Goal: Task Accomplishment & Management: Manage account settings

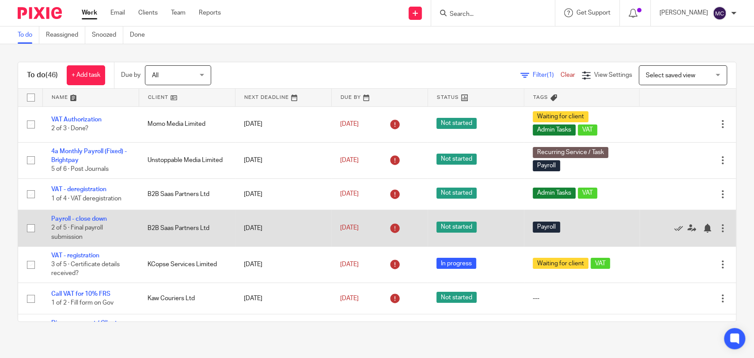
click at [158, 229] on td "B2B Saas Partners Ltd" at bounding box center [187, 228] width 96 height 36
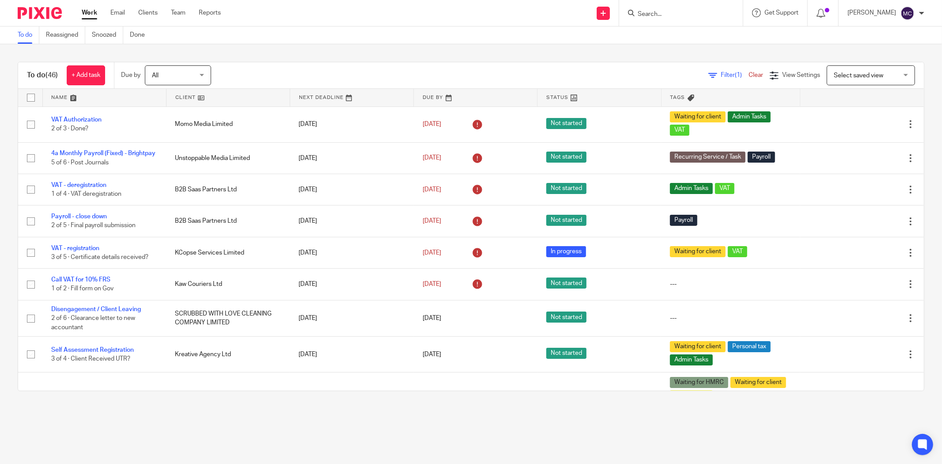
click at [666, 18] on input "Search" at bounding box center [677, 15] width 80 height 8
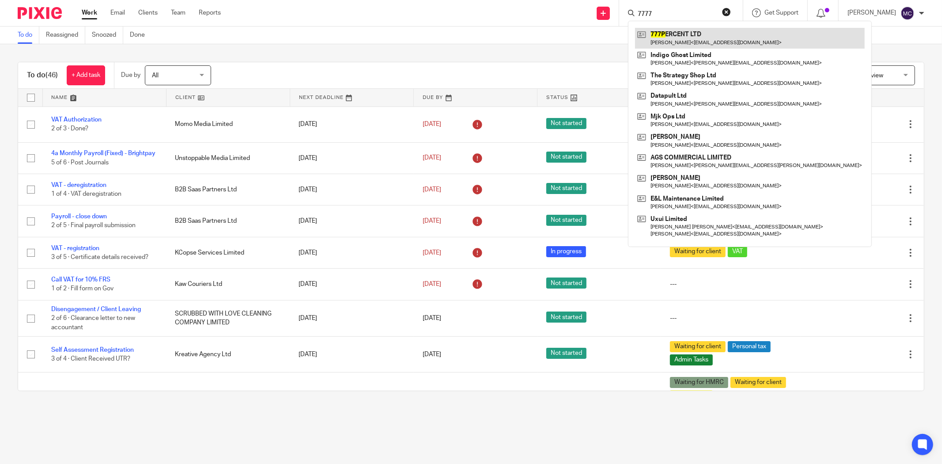
type input "7777"
click at [677, 32] on link at bounding box center [750, 38] width 230 height 20
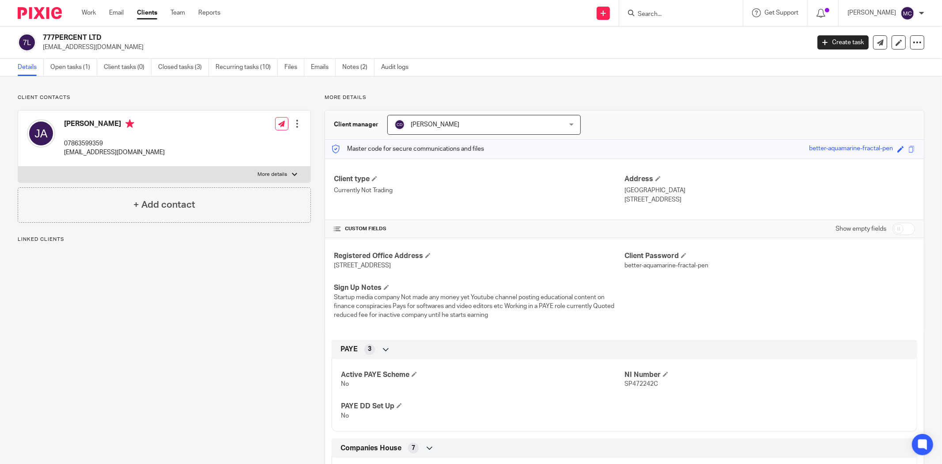
click at [893, 232] on input "checkbox" at bounding box center [904, 229] width 23 height 12
checkbox input "true"
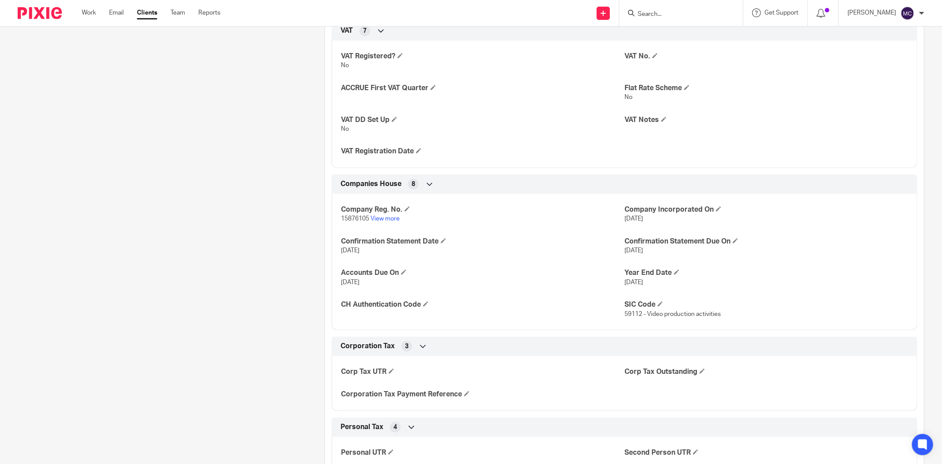
scroll to position [884, 0]
click at [427, 304] on span at bounding box center [425, 302] width 5 height 5
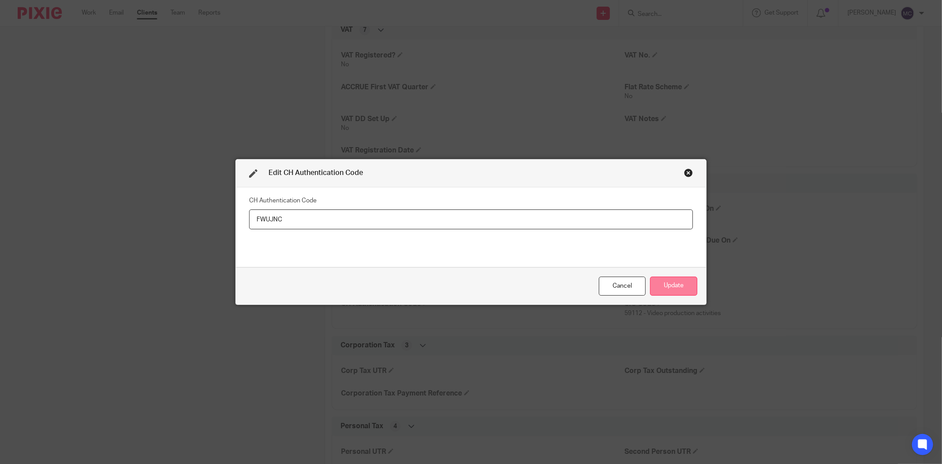
type input "FWUJNC"
click at [663, 288] on button "Update" at bounding box center [673, 286] width 47 height 19
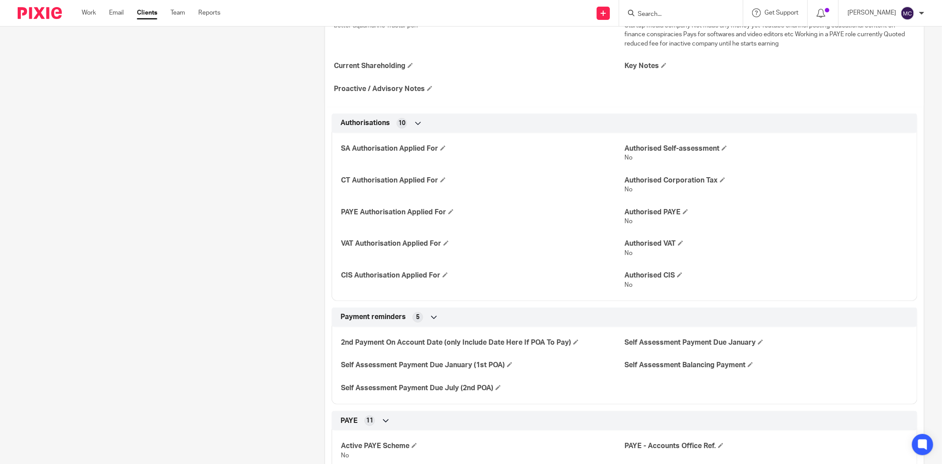
scroll to position [0, 0]
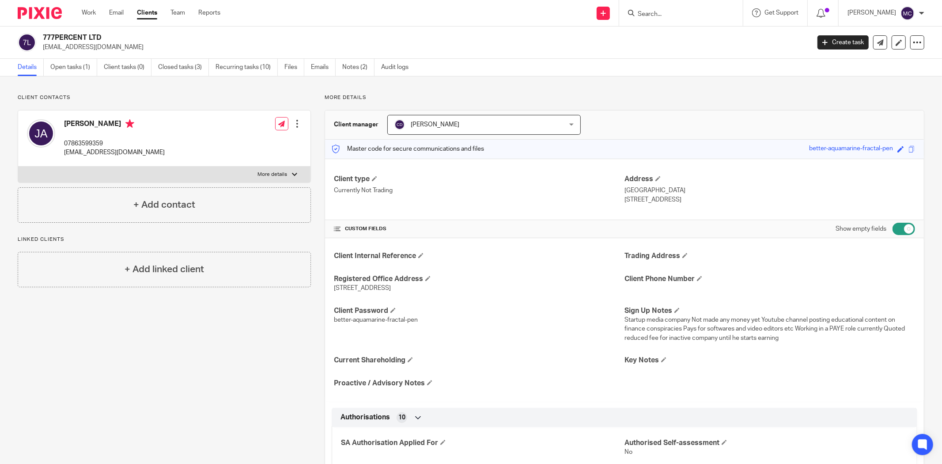
click at [669, 12] on input "Search" at bounding box center [677, 15] width 80 height 8
click at [63, 71] on link "Open tasks (1)" at bounding box center [73, 67] width 47 height 17
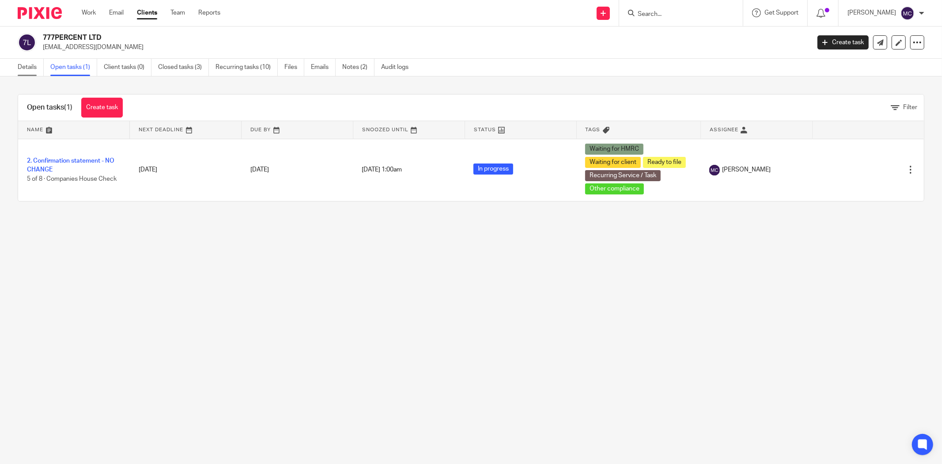
click at [25, 67] on link "Details" at bounding box center [31, 67] width 26 height 17
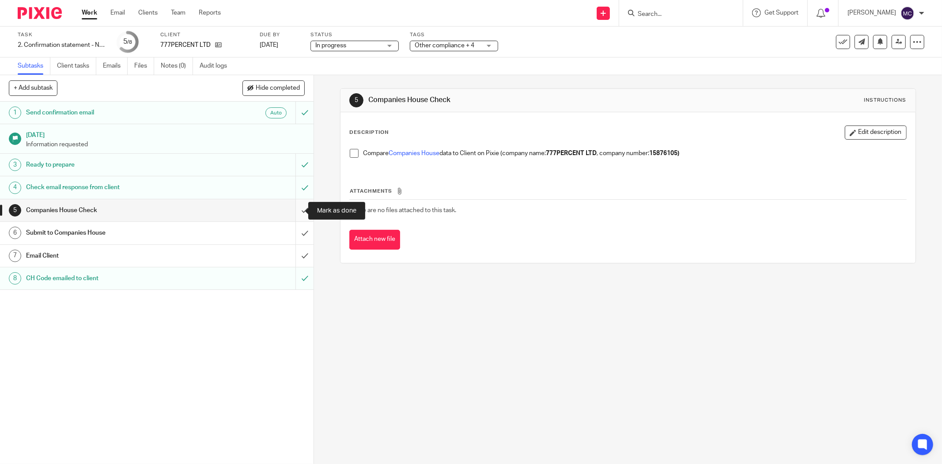
click at [297, 206] on input "submit" at bounding box center [157, 210] width 314 height 22
click at [296, 227] on input "submit" at bounding box center [157, 233] width 314 height 22
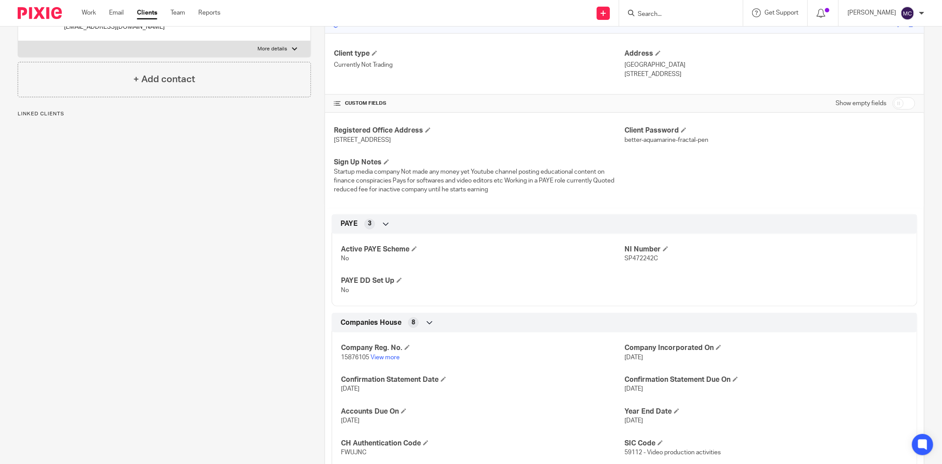
scroll to position [343, 0]
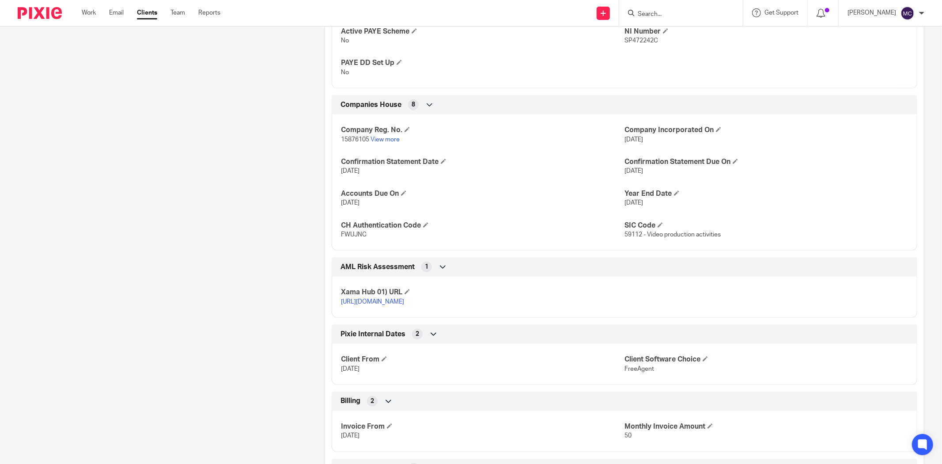
click at [358, 140] on span "15876105" at bounding box center [355, 140] width 28 height 6
copy p "15876105"
click at [354, 237] on span "FWUJNC" at bounding box center [354, 234] width 26 height 6
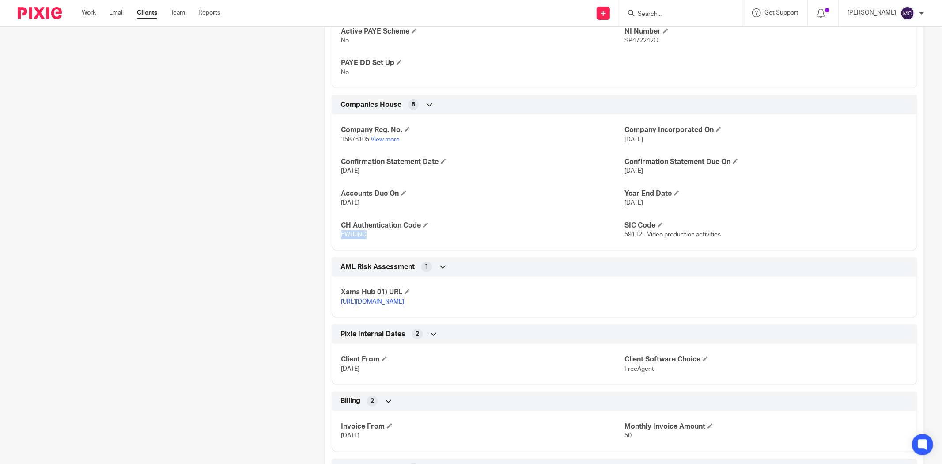
copy span "FWUJNC"
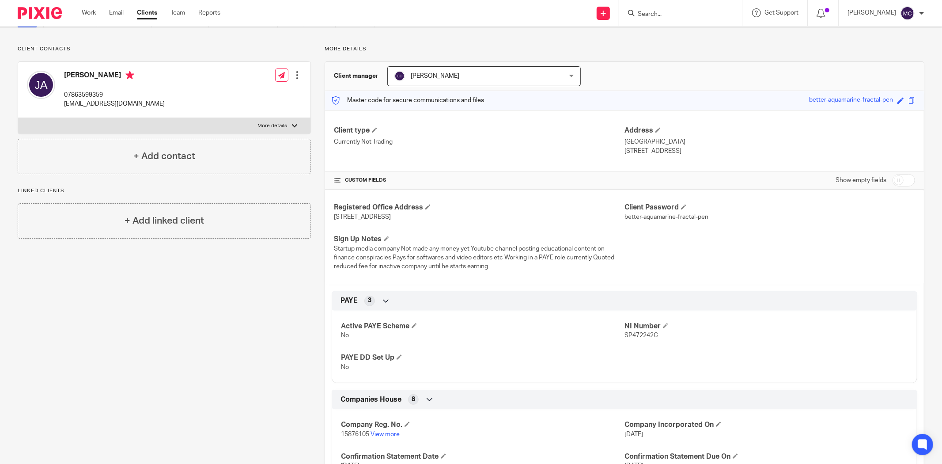
scroll to position [0, 0]
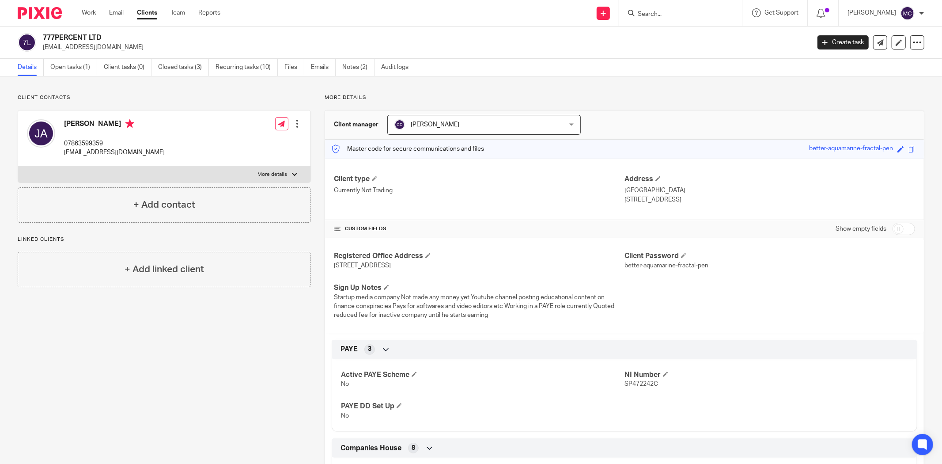
click at [664, 17] on input "Search" at bounding box center [677, 15] width 80 height 8
click at [88, 12] on link "Work" at bounding box center [89, 12] width 14 height 9
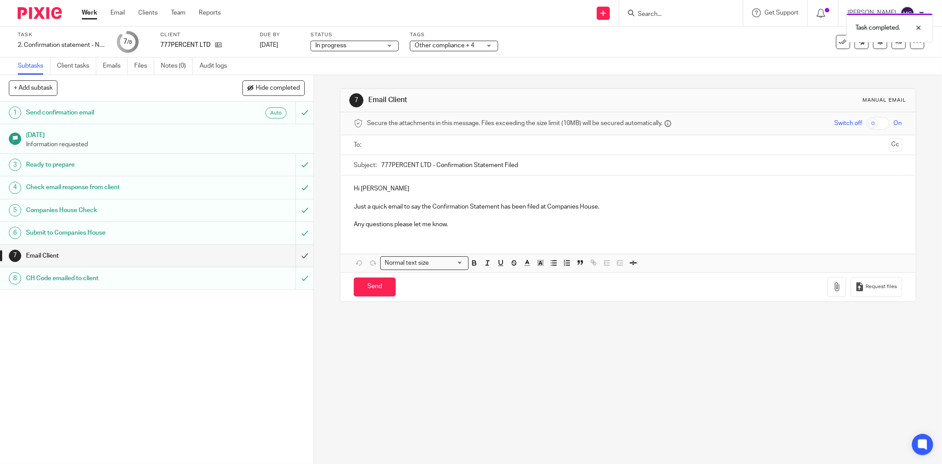
click at [354, 205] on p "Just a quick email to say the Confirmation Statement has been filed at Companie…" at bounding box center [628, 206] width 549 height 9
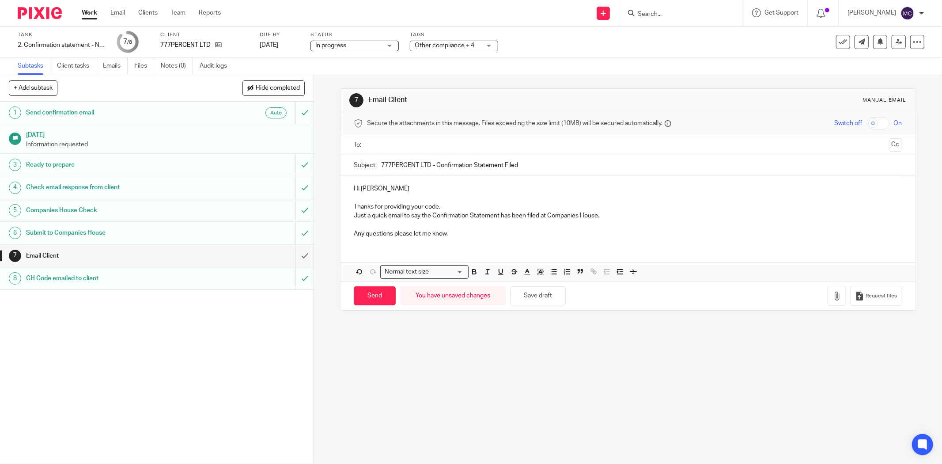
click at [461, 234] on p "Any questions please let me know." at bounding box center [628, 233] width 549 height 9
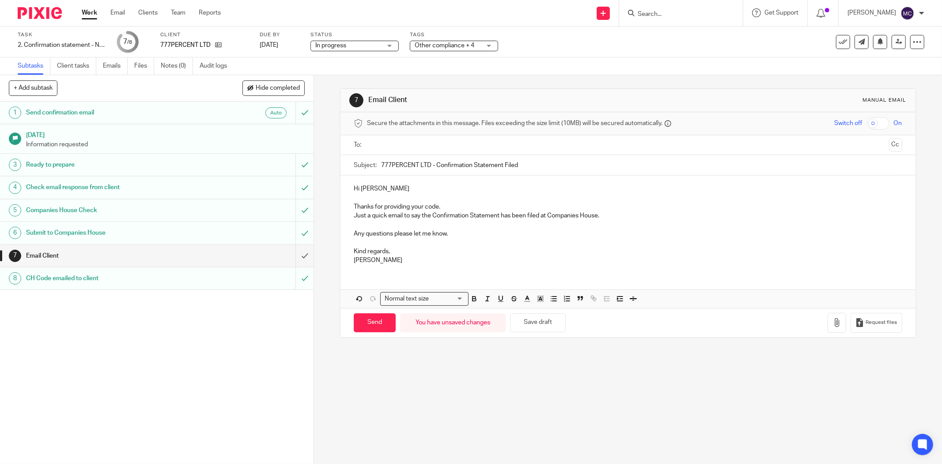
click at [475, 140] on input "text" at bounding box center [627, 145] width 515 height 10
click at [367, 325] on input "Send" at bounding box center [375, 324] width 42 height 19
type input "Sent"
click at [201, 211] on div "Companies House Check" at bounding box center [156, 210] width 261 height 13
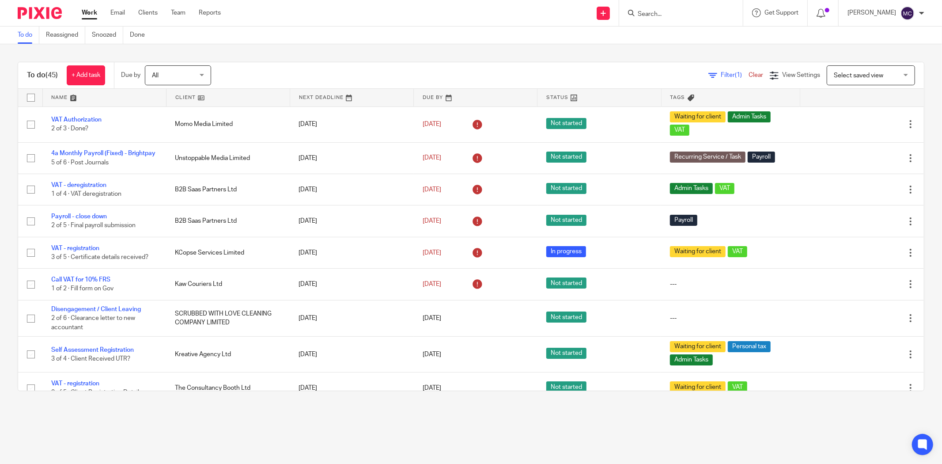
click at [661, 19] on div at bounding box center [681, 13] width 124 height 26
click at [656, 14] on input "Search" at bounding box center [677, 15] width 80 height 8
type input "scrubbed"
click at [657, 38] on link at bounding box center [722, 38] width 174 height 20
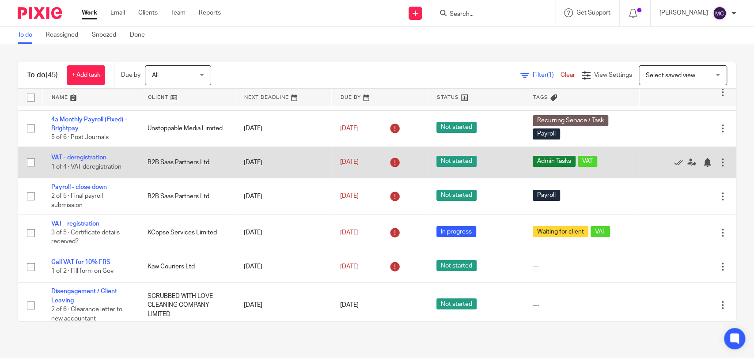
scroll to position [49, 0]
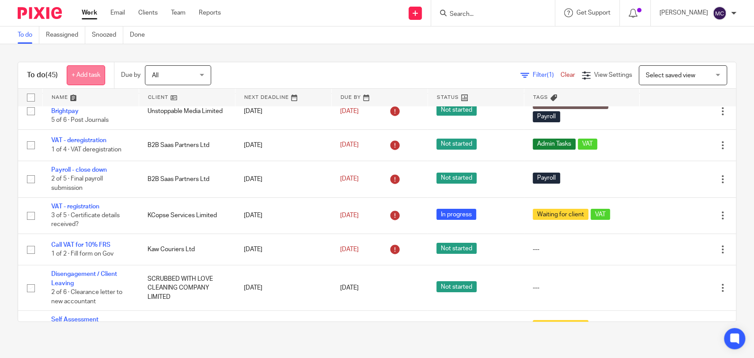
click at [95, 80] on link "+ Add task" at bounding box center [86, 75] width 38 height 20
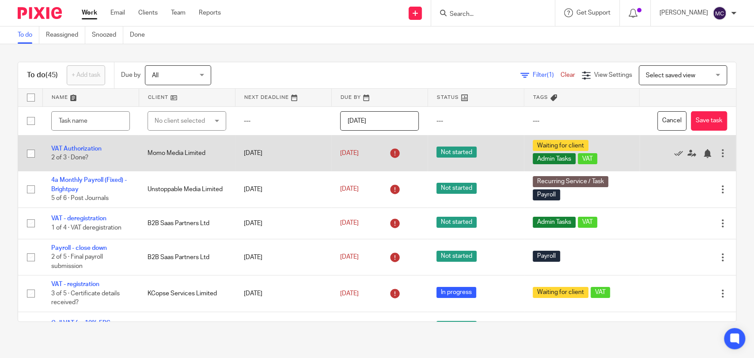
click at [657, 124] on button "Cancel" at bounding box center [671, 121] width 29 height 20
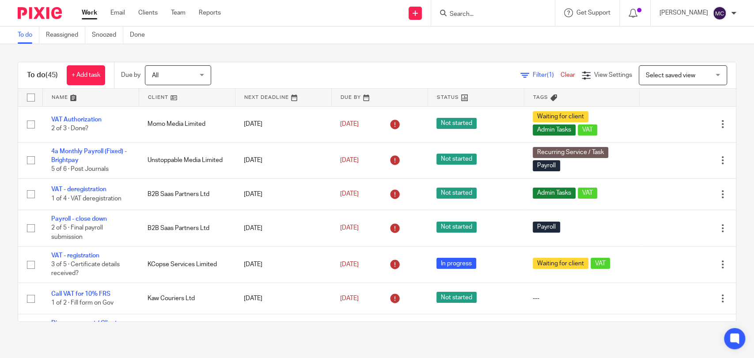
click at [476, 15] on input "Search" at bounding box center [489, 15] width 80 height 8
paste input "OneZero Electrical"
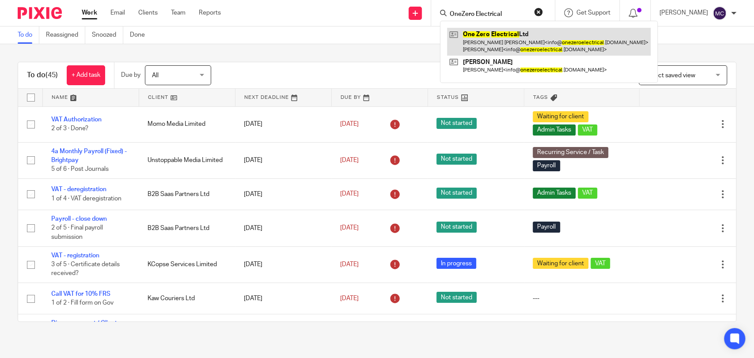
type input "OneZero Electrical"
click at [474, 36] on link at bounding box center [549, 41] width 204 height 27
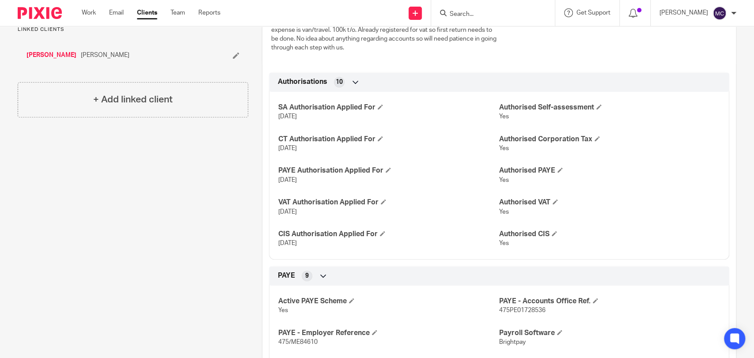
scroll to position [442, 0]
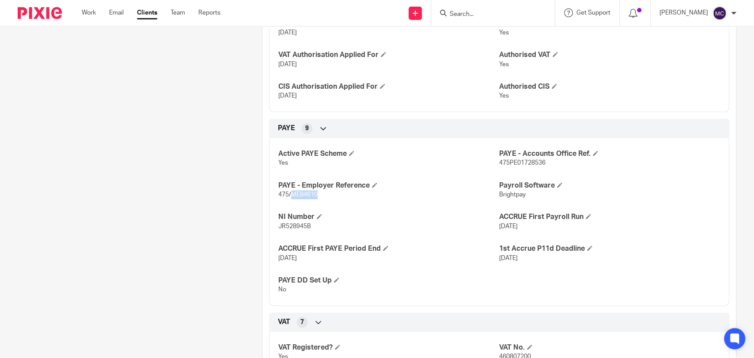
drag, startPoint x: 290, startPoint y: 195, endPoint x: 316, endPoint y: 195, distance: 26.1
click at [316, 195] on p "475/ME84610" at bounding box center [388, 194] width 221 height 9
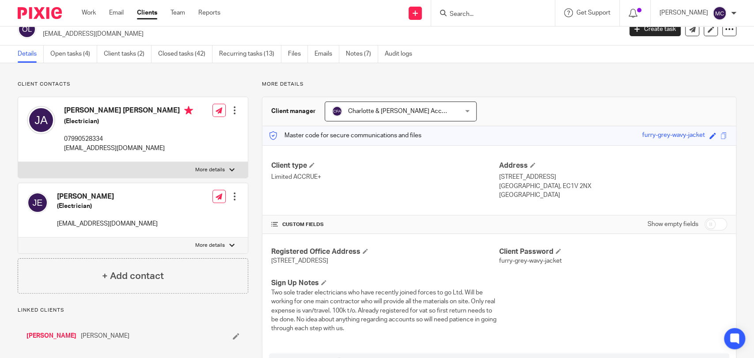
scroll to position [0, 0]
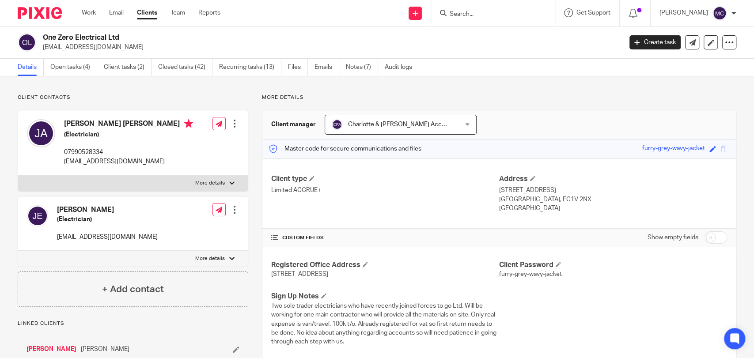
drag, startPoint x: 383, startPoint y: 275, endPoint x: 414, endPoint y: 275, distance: 30.5
click at [414, 275] on p "[STREET_ADDRESS]" at bounding box center [385, 274] width 228 height 9
click at [414, 267] on h4 "Registered Office Address" at bounding box center [385, 265] width 228 height 9
click at [211, 182] on p "More details" at bounding box center [210, 183] width 30 height 7
click at [18, 175] on input "More details" at bounding box center [18, 175] width 0 height 0
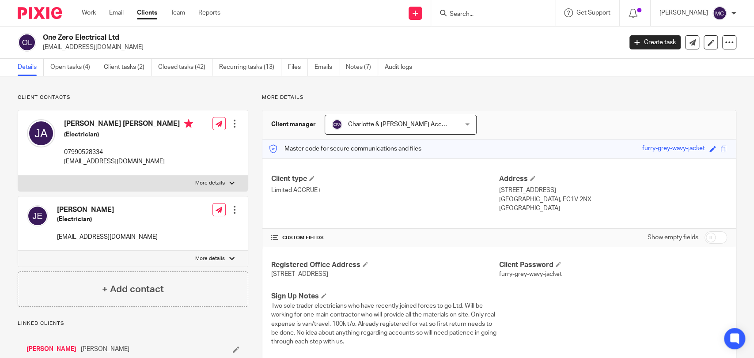
checkbox input "true"
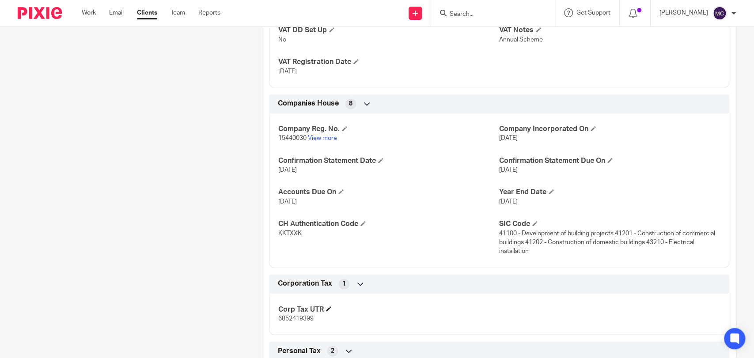
scroll to position [884, 0]
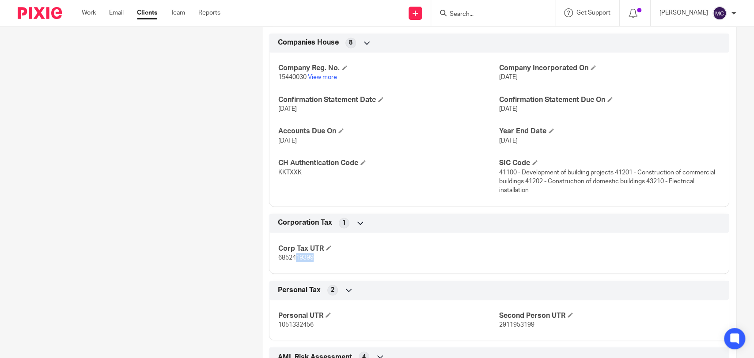
drag, startPoint x: 295, startPoint y: 258, endPoint x: 335, endPoint y: 259, distance: 40.2
click at [335, 259] on p "6852419399" at bounding box center [388, 257] width 221 height 9
click at [342, 257] on p "6852419399" at bounding box center [388, 257] width 221 height 9
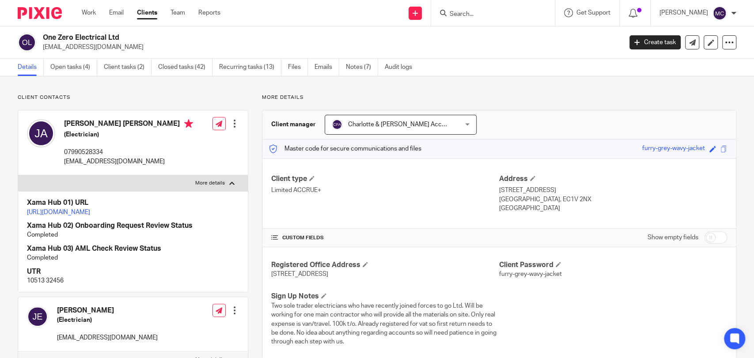
scroll to position [0, 0]
click at [80, 72] on link "Open tasks (4)" at bounding box center [73, 67] width 47 height 17
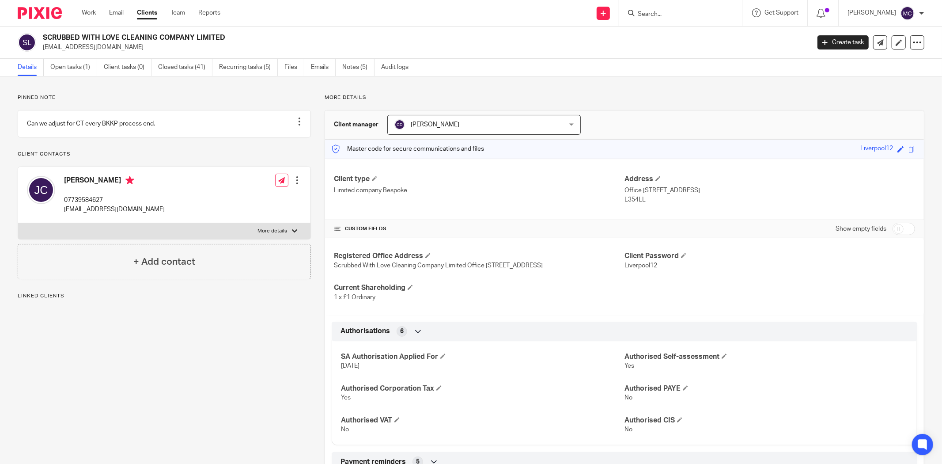
click at [308, 69] on ul "Details Open tasks (1) Client tasks (0) Closed tasks (41) Recurring tasks (5) F…" at bounding box center [220, 67] width 404 height 17
click at [314, 69] on link "Emails" at bounding box center [323, 67] width 25 height 17
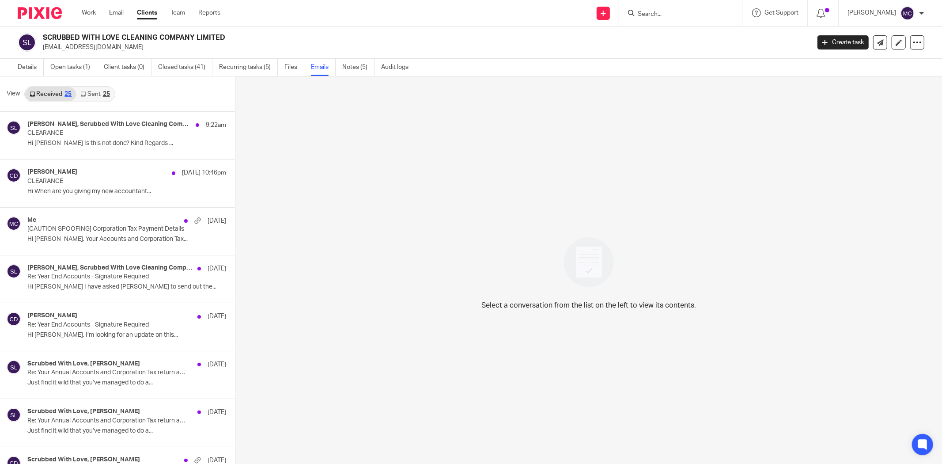
click at [91, 95] on link "Sent 25" at bounding box center [95, 94] width 38 height 14
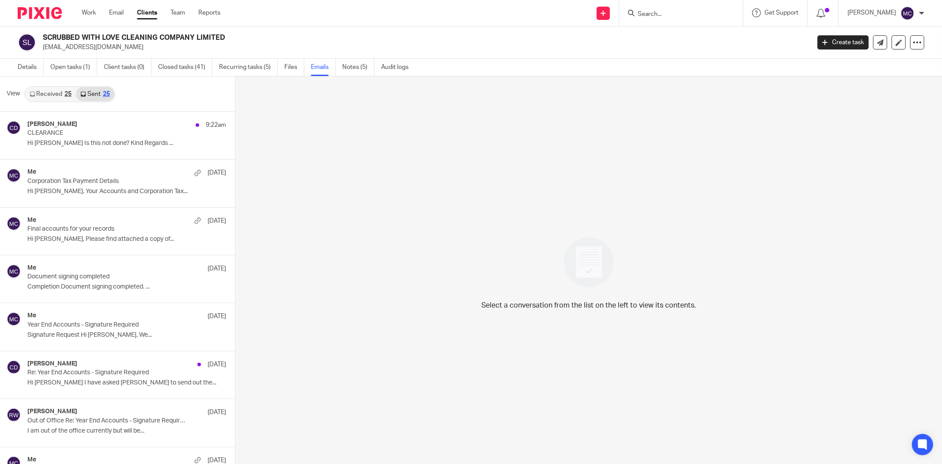
scroll to position [1, 0]
click at [55, 99] on div "Received 25 Sent 25" at bounding box center [69, 93] width 91 height 16
click at [55, 96] on link "Received 25" at bounding box center [50, 93] width 51 height 14
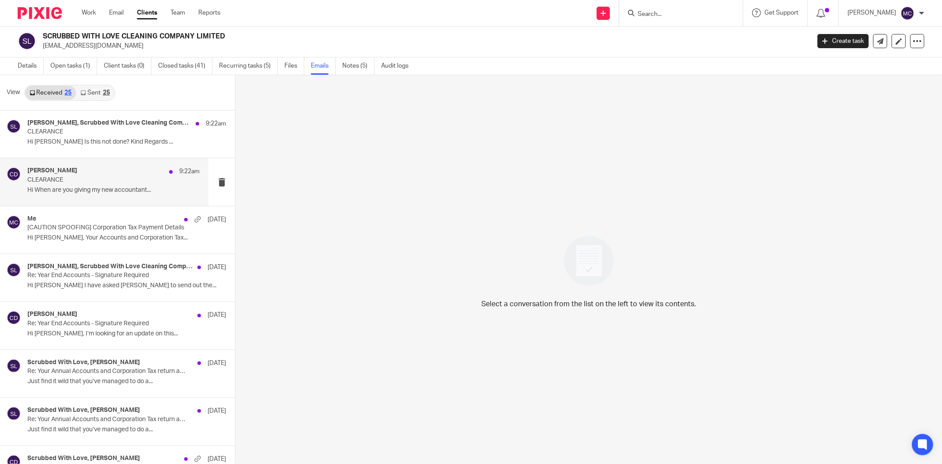
click at [98, 169] on div "Chris Deakin 9:22am" at bounding box center [113, 171] width 172 height 9
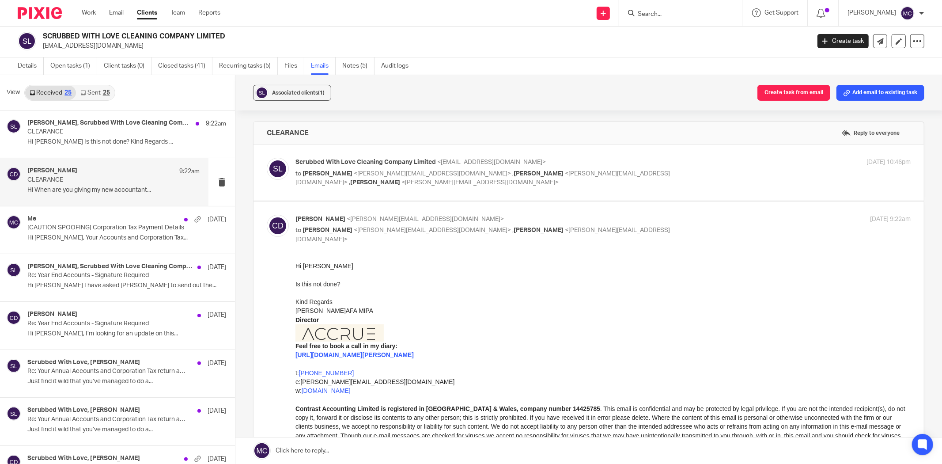
scroll to position [0, 0]
click at [464, 179] on p "to Chris Deakin <chris@accrueaccounting.co.uk> , Ricky Whitfield <ricky@accruea…" at bounding box center [501, 178] width 410 height 18
checkbox input "true"
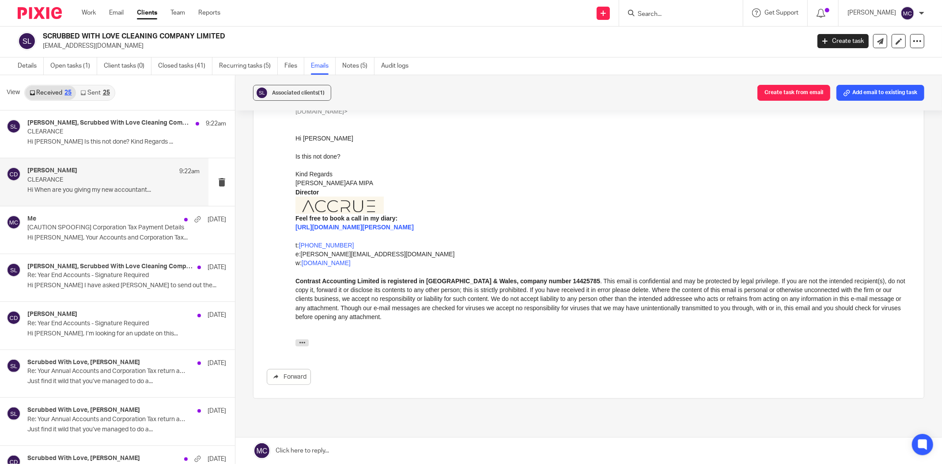
scroll to position [157, 0]
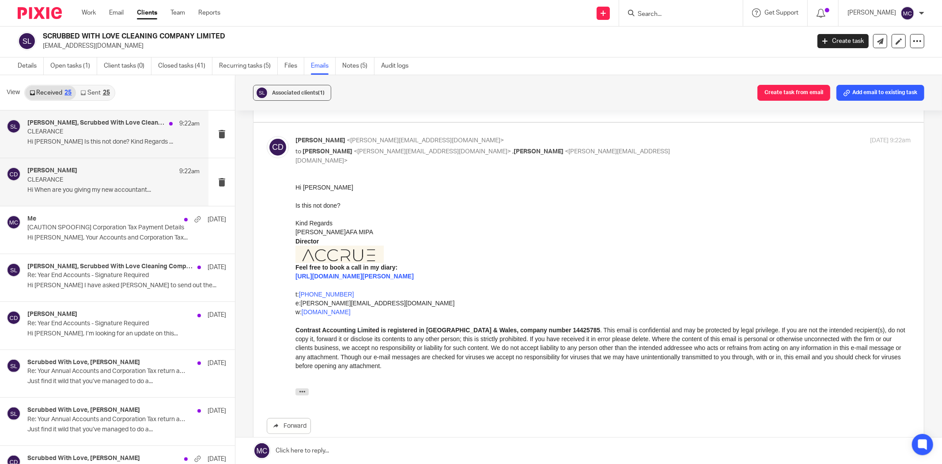
click at [155, 147] on div "Chris Deakin, Scrubbed With Love Cleaning Company Limited 9:22am CLEARANCE Hi M…" at bounding box center [113, 134] width 172 height 30
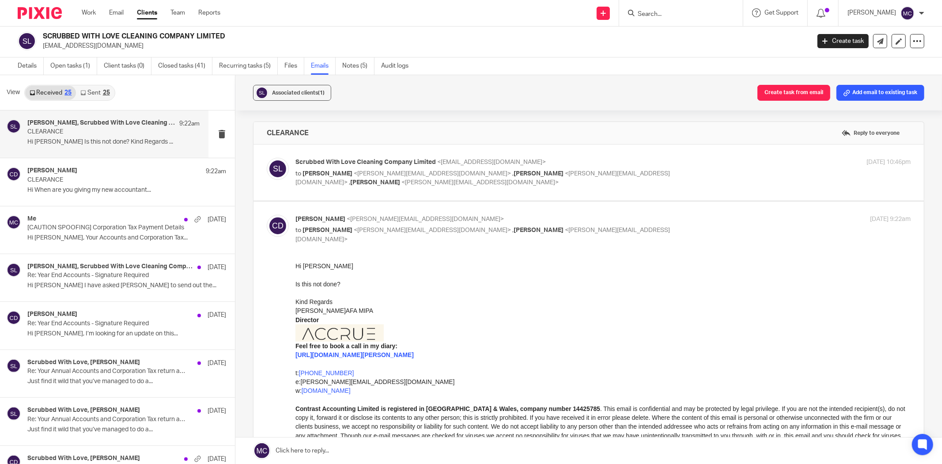
scroll to position [0, 0]
click at [457, 179] on p "to Chris Deakin <chris@accrueaccounting.co.uk> , Ricky Whitfield <ricky@accruea…" at bounding box center [501, 178] width 410 height 18
checkbox input "true"
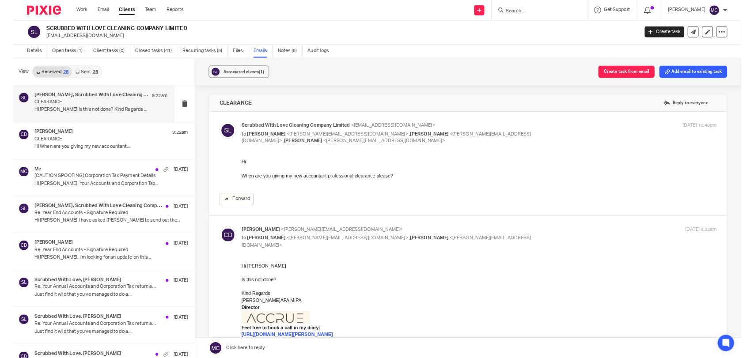
scroll to position [1, 0]
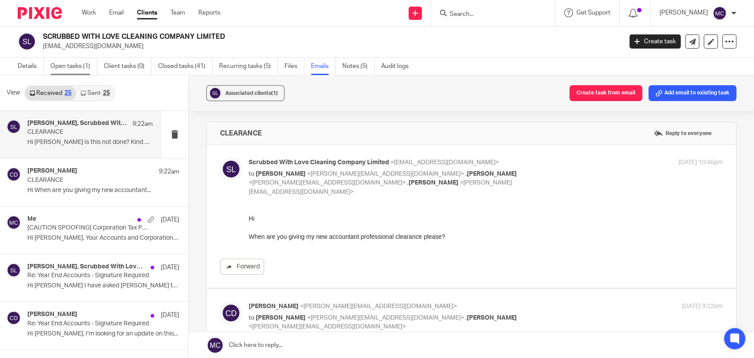
click at [93, 69] on link "Open tasks (1)" at bounding box center [73, 66] width 47 height 17
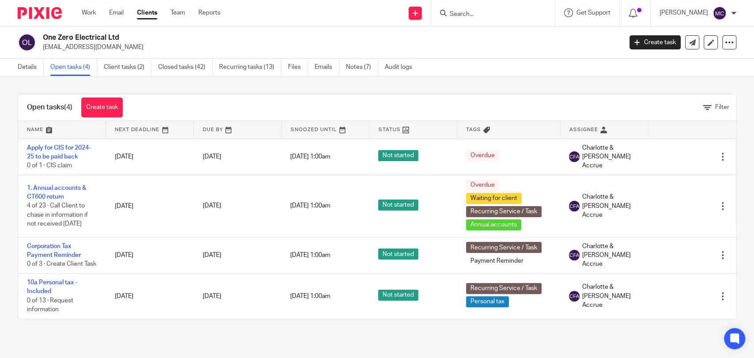
click at [475, 6] on div at bounding box center [493, 13] width 124 height 26
click at [474, 16] on input "Search" at bounding box center [489, 15] width 80 height 8
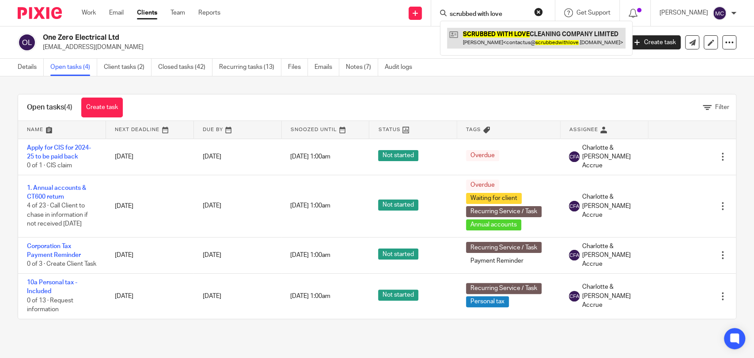
type input "scrubbed with love"
click at [499, 41] on link at bounding box center [536, 38] width 178 height 20
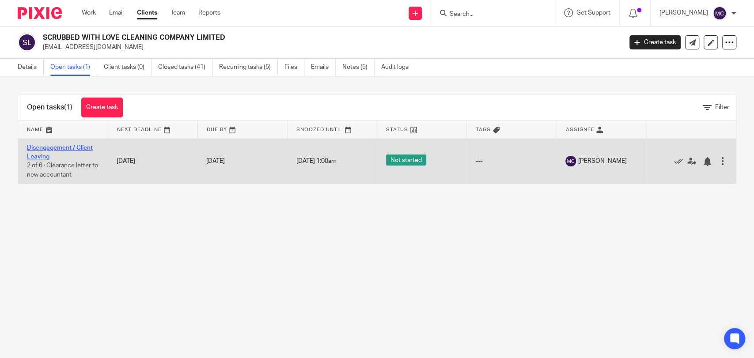
click at [59, 146] on link "Disengagement / Client Leaving" at bounding box center [60, 152] width 66 height 15
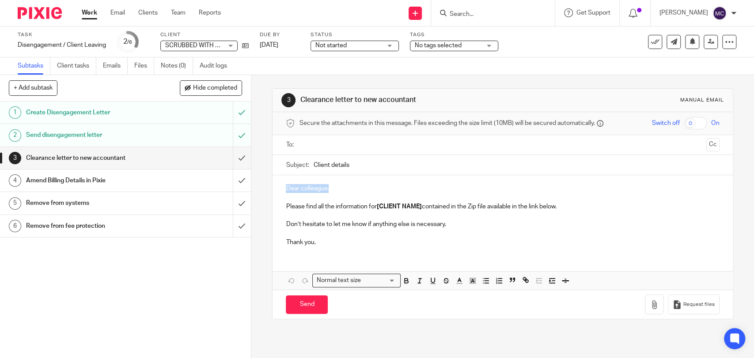
drag, startPoint x: 339, startPoint y: 191, endPoint x: 271, endPoint y: 187, distance: 68.6
click at [273, 187] on div "Dear colleague, Please find all the information for [CLIENT NAME] contained in …" at bounding box center [503, 214] width 460 height 78
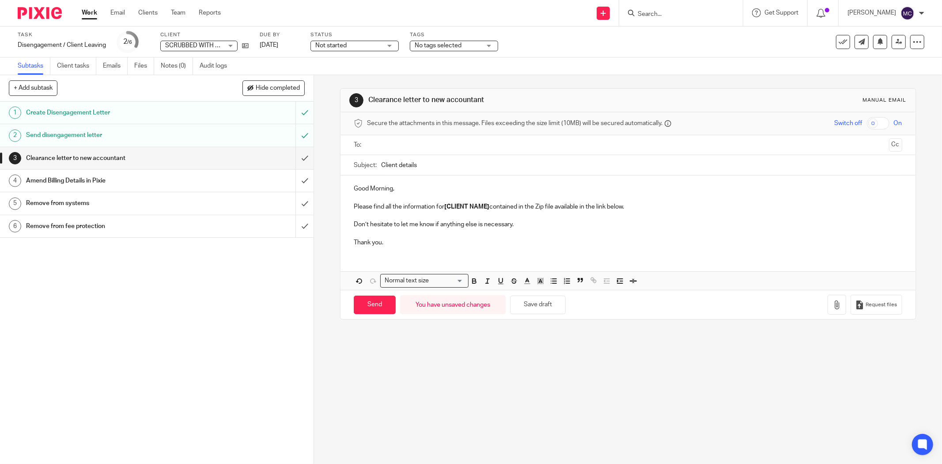
click at [511, 224] on p "Don’t hesitate to let me know if anything else is necessary." at bounding box center [628, 224] width 549 height 9
click at [513, 225] on p "Don’t hesitate to let me know if anything else is necessary." at bounding box center [628, 224] width 549 height 9
click at [412, 239] on p "Thank you." at bounding box center [628, 242] width 549 height 9
click at [549, 227] on p "Don’t hesitate to let me know if anything else is necessary." at bounding box center [628, 224] width 549 height 9
drag, startPoint x: 619, startPoint y: 208, endPoint x: 349, endPoint y: 197, distance: 269.3
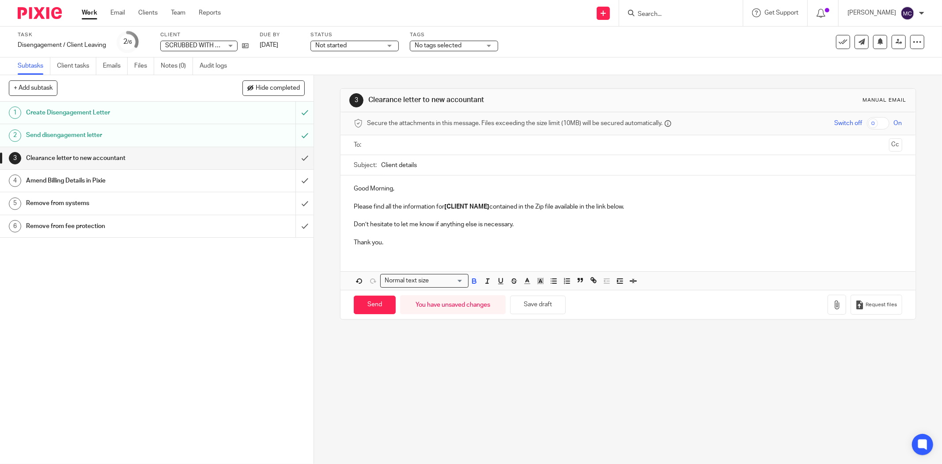
click at [349, 197] on div "Good Morning, Please find all the information for [CLIENT NAME] contained in th…" at bounding box center [628, 214] width 575 height 78
click at [365, 194] on p at bounding box center [628, 197] width 549 height 9
click at [405, 189] on p "Good Morning," at bounding box center [628, 188] width 549 height 9
click at [520, 227] on p "Don’t hesitate to let me know if anything else is necessary." at bounding box center [628, 224] width 549 height 9
click at [643, 206] on p "Please find all the information for [CLIENT NAME] contained in the Zip file ava…" at bounding box center [628, 206] width 549 height 9
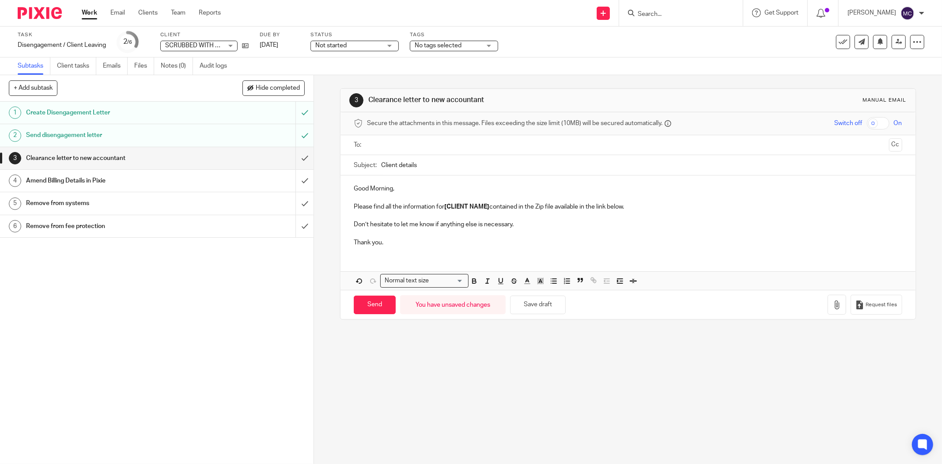
click at [417, 189] on p "Good Morning," at bounding box center [628, 188] width 549 height 9
click at [647, 207] on p "Please find all the information for [CLIENT NAME] contained in the Zip file ava…" at bounding box center [628, 206] width 549 height 9
click at [632, 205] on p "Please find all the information for [CLIENT NAME] contained in the Zip file ava…" at bounding box center [628, 206] width 549 height 9
click at [405, 189] on p "Good Morning," at bounding box center [628, 188] width 549 height 9
click at [636, 207] on p "Please find all the information for [CLIENT NAME] contained in the Zip file ava…" at bounding box center [628, 206] width 549 height 9
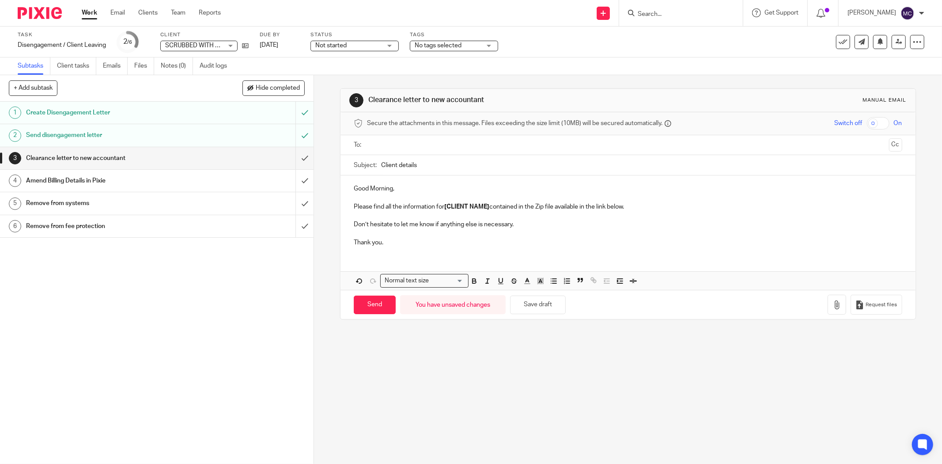
click at [534, 222] on p "Don’t hesitate to let me know if anything else is necessary." at bounding box center [628, 224] width 549 height 9
click at [642, 205] on p "Please find all the information for [CLIENT NAME] contained in the Zip file ava…" at bounding box center [628, 206] width 549 height 9
click at [637, 207] on p "Please find all the information for [CLIENT NAME] contained in the Zip file ava…" at bounding box center [628, 206] width 549 height 9
click at [522, 226] on p "Don’t hesitate to let me know if anything else is necessary." at bounding box center [628, 224] width 549 height 9
click at [623, 211] on p "Please find all the information for [CLIENT NAME] contained in the Zip file ava…" at bounding box center [628, 206] width 549 height 9
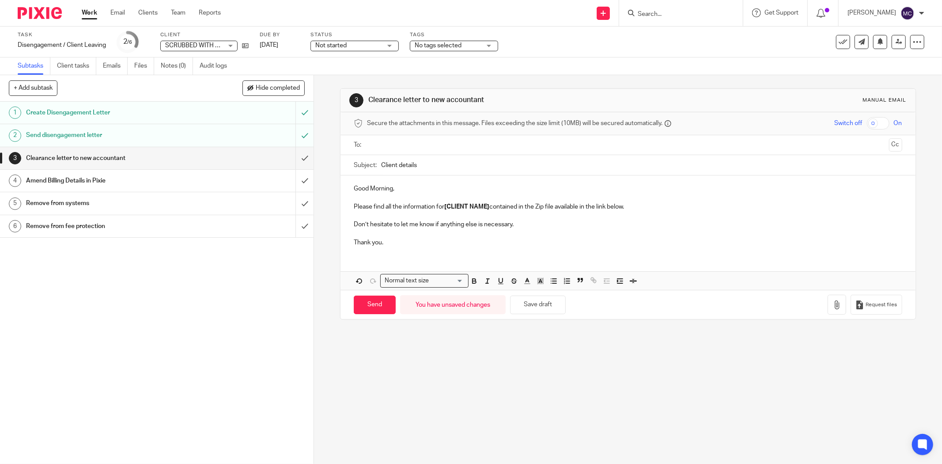
click at [634, 207] on p "Please find all the information for [CLIENT NAME] contained in the Zip file ava…" at bounding box center [628, 206] width 549 height 9
click at [634, 201] on p at bounding box center [628, 197] width 549 height 9
drag, startPoint x: 632, startPoint y: 205, endPoint x: 484, endPoint y: 213, distance: 147.7
click at [469, 215] on div "Good Morning, Please find all the information for [CLIENT NAME] contained in th…" at bounding box center [628, 214] width 575 height 78
click at [496, 212] on p at bounding box center [628, 215] width 549 height 9
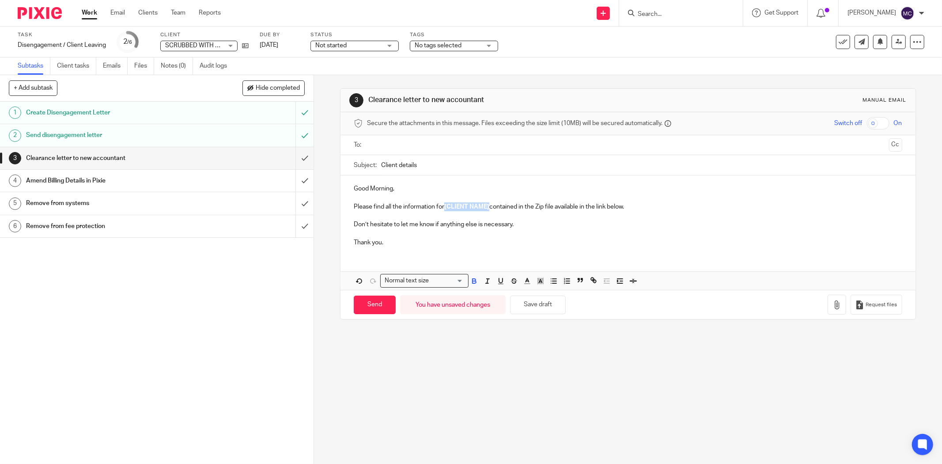
drag, startPoint x: 488, startPoint y: 205, endPoint x: 444, endPoint y: 205, distance: 43.7
click at [444, 205] on strong "[CLIENT NAME]" at bounding box center [466, 207] width 45 height 6
click at [582, 199] on p at bounding box center [628, 197] width 549 height 9
drag, startPoint x: 646, startPoint y: 210, endPoint x: 444, endPoint y: 207, distance: 202.4
click at [444, 207] on p "Please find all the information for [CLIENT NAME] contained in the Zip file ava…" at bounding box center [628, 206] width 549 height 9
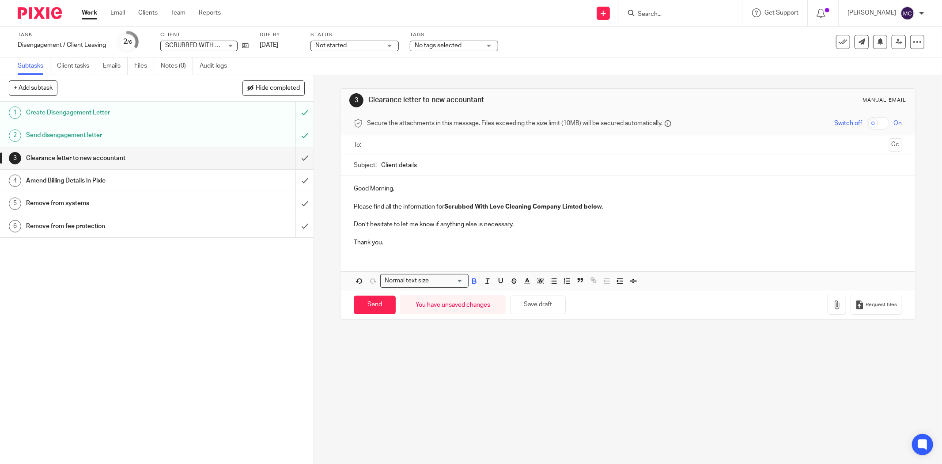
click at [571, 204] on strong "Scrubbed With Love Cleaning Company Limted below." at bounding box center [523, 207] width 159 height 6
click at [589, 225] on p "Don’t hesitate to let me know if anything else is necessary." at bounding box center [628, 224] width 549 height 9
click at [532, 219] on p at bounding box center [628, 215] width 549 height 9
click at [593, 201] on p at bounding box center [628, 197] width 549 height 9
click at [606, 198] on p at bounding box center [628, 197] width 549 height 9
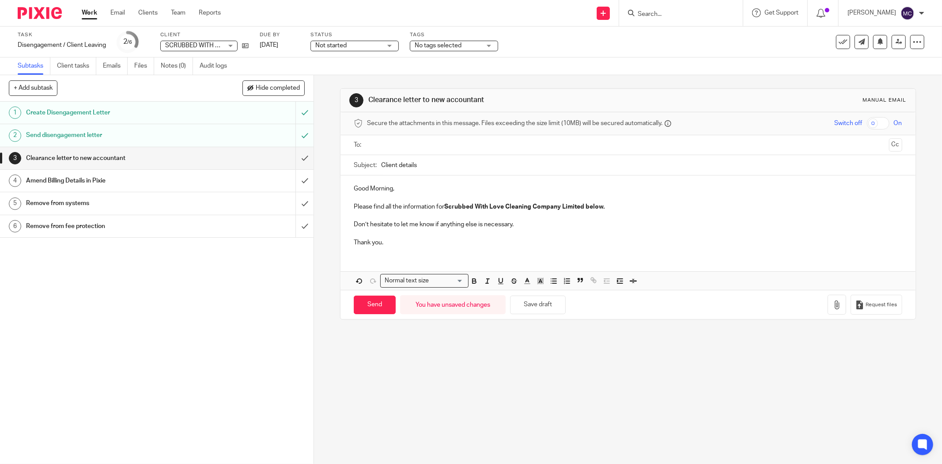
click at [616, 207] on p "Please find all the information for Scrubbed With Love Cleaning Company Limited…" at bounding box center [628, 206] width 549 height 9
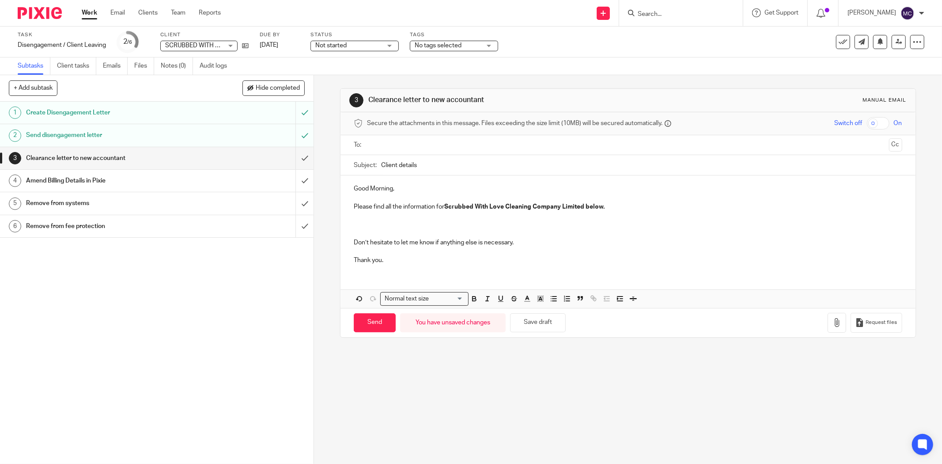
click at [366, 220] on p at bounding box center [628, 224] width 549 height 9
click at [373, 222] on p at bounding box center [628, 224] width 549 height 9
click at [425, 222] on p "NI Number:" at bounding box center [628, 224] width 549 height 9
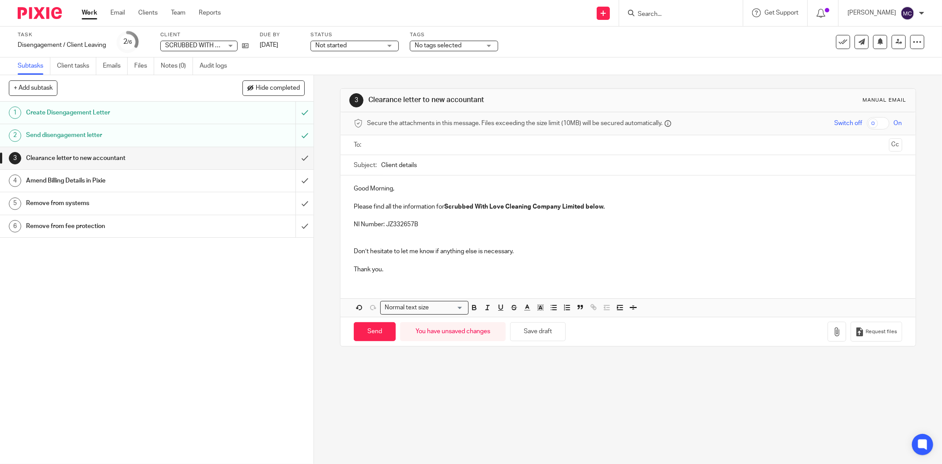
click at [387, 232] on p at bounding box center [628, 233] width 549 height 9
click at [378, 231] on p "CRN:" at bounding box center [628, 233] width 549 height 9
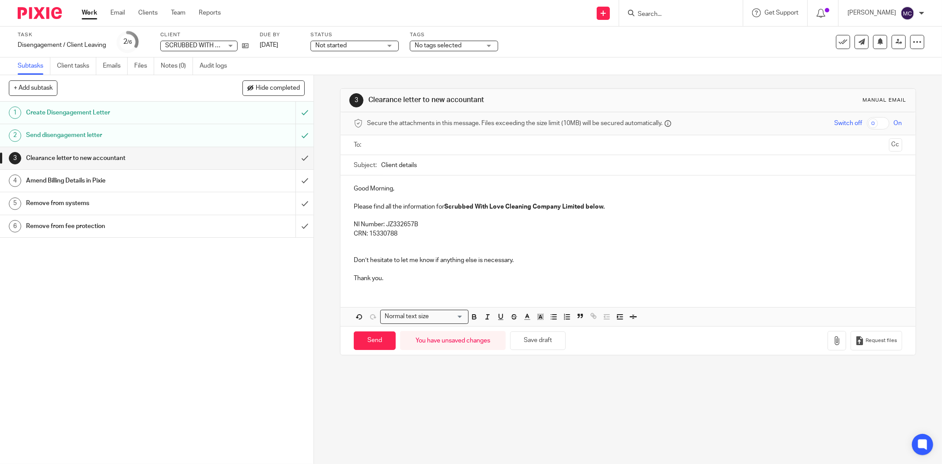
click at [368, 240] on p at bounding box center [628, 242] width 549 height 9
click at [427, 238] on p "CH Auth Code:" at bounding box center [628, 242] width 549 height 9
click at [421, 237] on p "CRN: 15330788" at bounding box center [628, 233] width 549 height 9
click at [434, 242] on p "CH Auth Code: JYXA3E" at bounding box center [628, 242] width 549 height 9
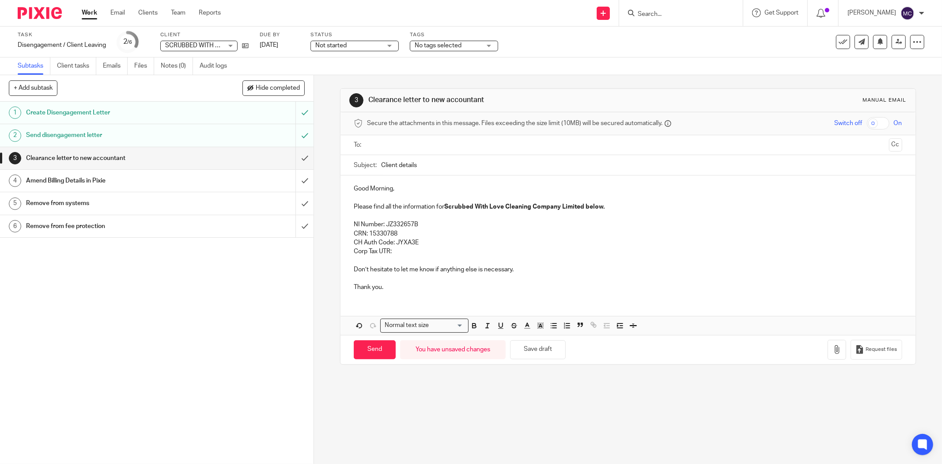
click at [414, 250] on p "Corp Tax UTR:" at bounding box center [628, 251] width 549 height 9
click at [449, 249] on p "Corp Tax UTR: 6648229668" at bounding box center [628, 251] width 549 height 9
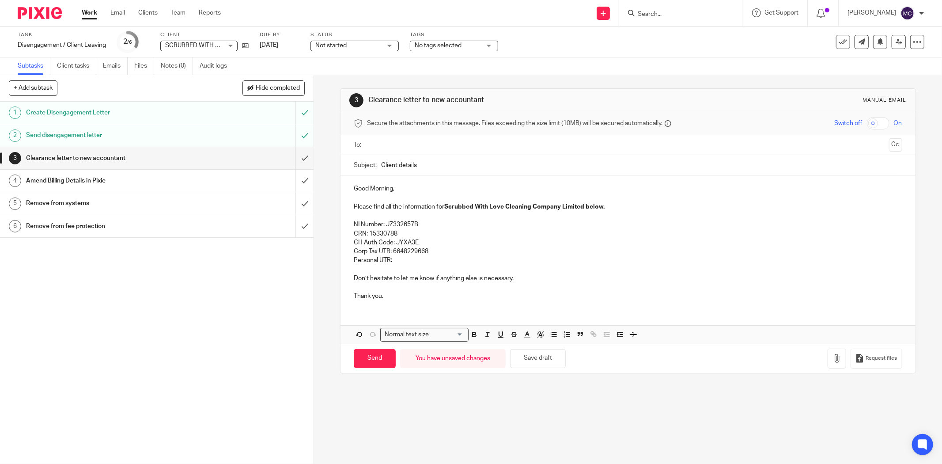
click at [601, 208] on strong "Scrubbed With Love Cleaning Company Limited below." at bounding box center [524, 207] width 160 height 6
click at [420, 260] on p "Personal UTR:" at bounding box center [628, 260] width 549 height 9
click at [401, 258] on p "Personal UTR:" at bounding box center [628, 260] width 549 height 9
click at [600, 206] on strong "Scrubbed With Love Cleaning Company Limited below." at bounding box center [524, 207] width 160 height 6
click at [439, 228] on p "NI Number: JZ332657B" at bounding box center [628, 224] width 549 height 9
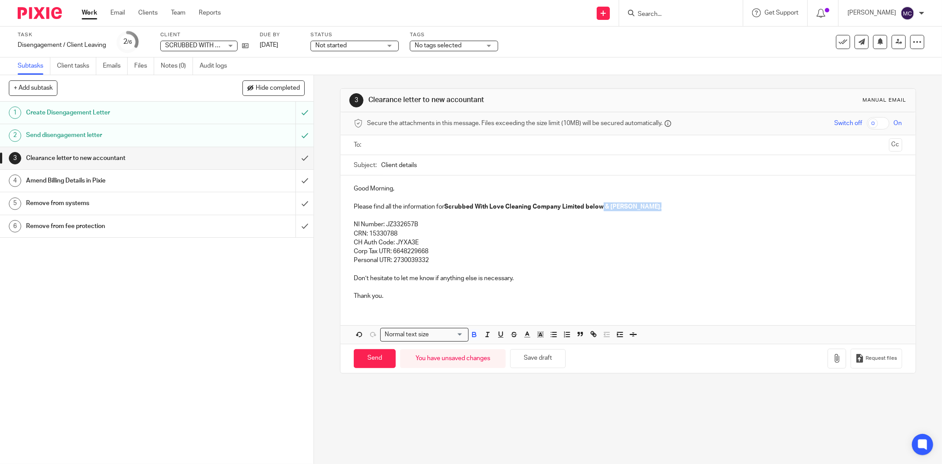
drag, startPoint x: 660, startPoint y: 206, endPoint x: 600, endPoint y: 209, distance: 60.6
click at [600, 209] on p "Please find all the information for Scrubbed With Love Cleaning Company Limited…" at bounding box center [628, 206] width 549 height 9
click at [746, 240] on p "CH Auth Code: JYXA3E" at bounding box center [628, 242] width 549 height 9
drag, startPoint x: 653, startPoint y: 206, endPoint x: 442, endPoint y: 206, distance: 210.3
click at [442, 206] on p "Please find all the information for Scrubbed With Love Cleaning Company Limited…" at bounding box center [628, 206] width 549 height 9
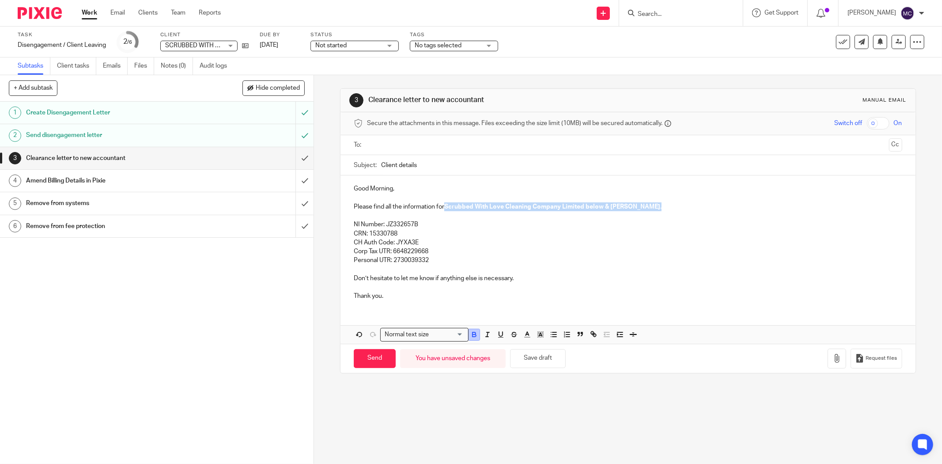
click at [471, 333] on icon "button" at bounding box center [475, 334] width 8 height 8
click at [524, 238] on p "CH Auth Code: JYXA3E" at bounding box center [628, 242] width 549 height 9
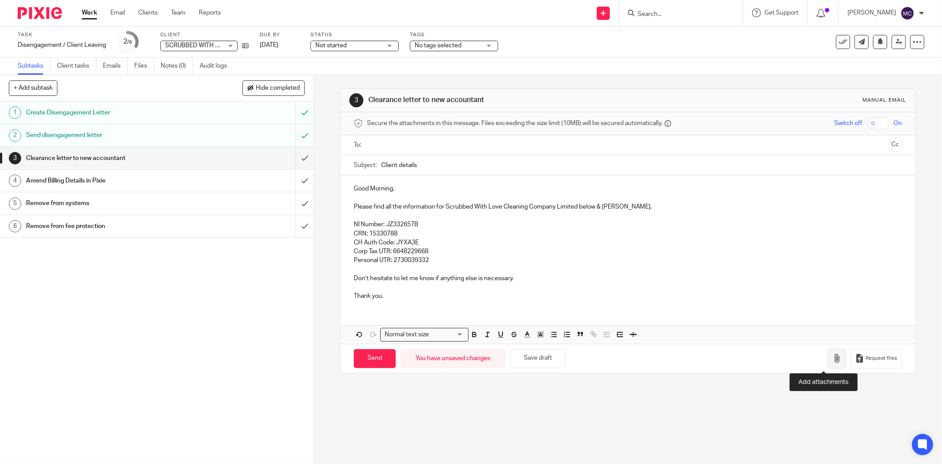
click at [754, 358] on icon "button" at bounding box center [837, 358] width 9 height 9
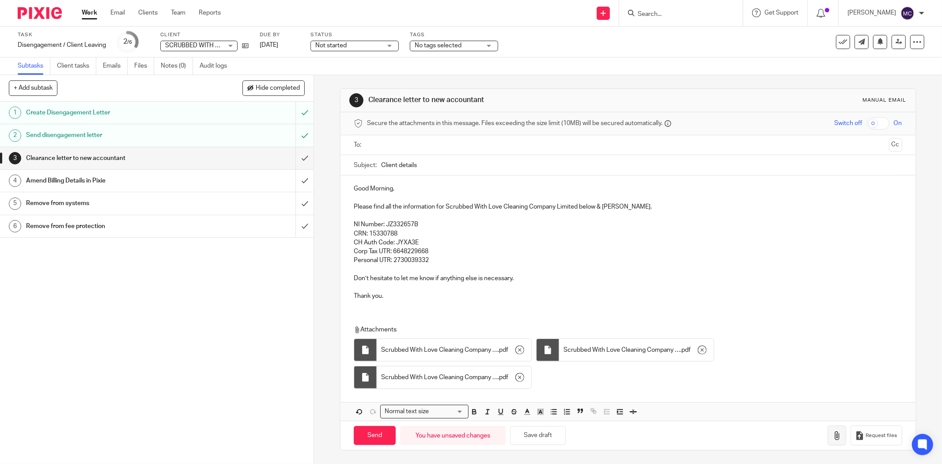
click at [754, 358] on icon "button" at bounding box center [837, 435] width 9 height 9
drag, startPoint x: 94, startPoint y: 297, endPoint x: 98, endPoint y: 295, distance: 4.5
click at [94, 297] on div "1 Create Disengagement Letter 2 Send disengagement letter 3 Clearance letter to…" at bounding box center [157, 283] width 314 height 362
click at [454, 259] on p "Personal UTR: 2730039332" at bounding box center [628, 260] width 549 height 9
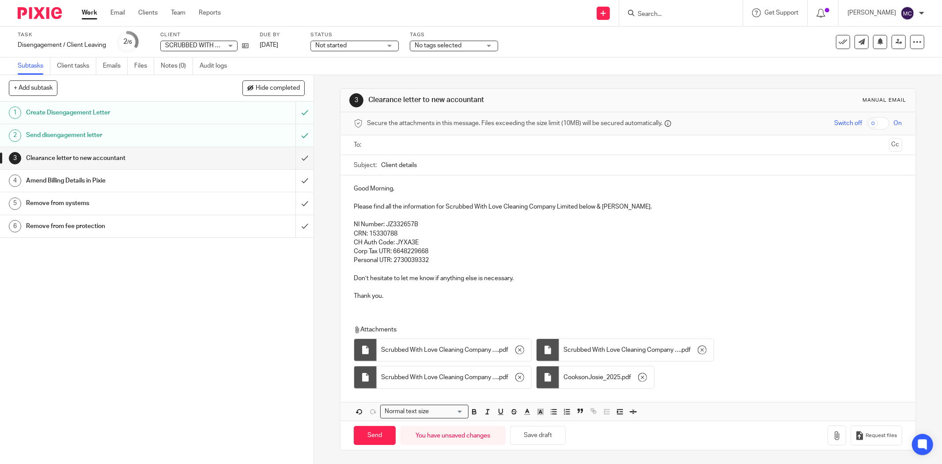
click at [431, 265] on p at bounding box center [628, 269] width 549 height 9
click at [446, 260] on p "Personal UTR: 2730039332" at bounding box center [628, 260] width 549 height 9
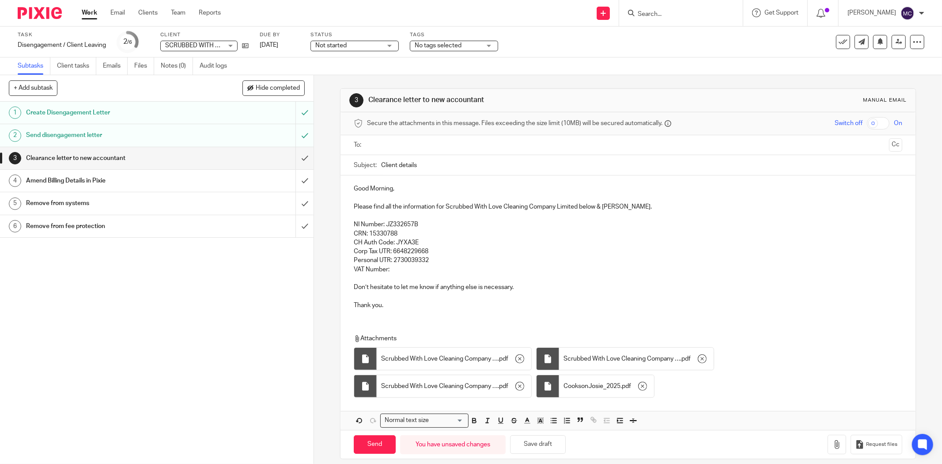
click at [429, 277] on p at bounding box center [628, 278] width 549 height 9
click at [427, 272] on p "VAT Number:" at bounding box center [628, 269] width 549 height 9
click at [443, 273] on p "VAT Number: 468156463" at bounding box center [628, 269] width 549 height 9
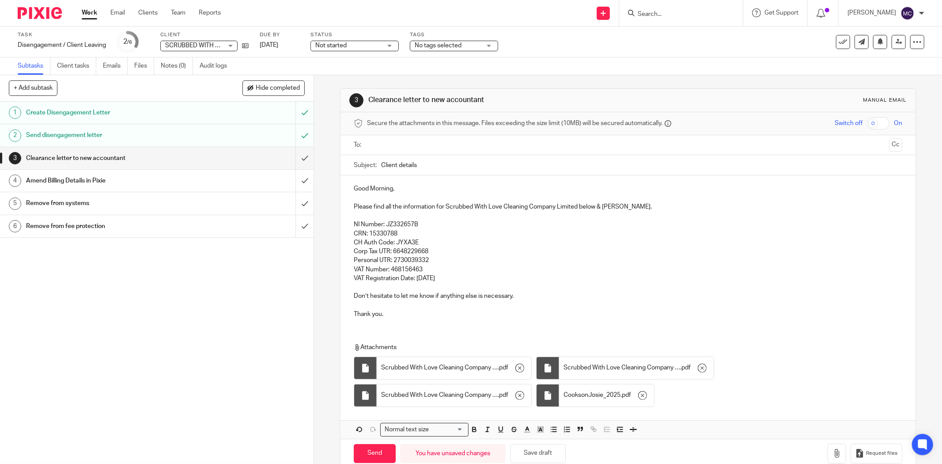
click at [754, 312] on p "Thank you." at bounding box center [628, 314] width 549 height 9
click at [754, 358] on icon "button" at bounding box center [837, 453] width 9 height 9
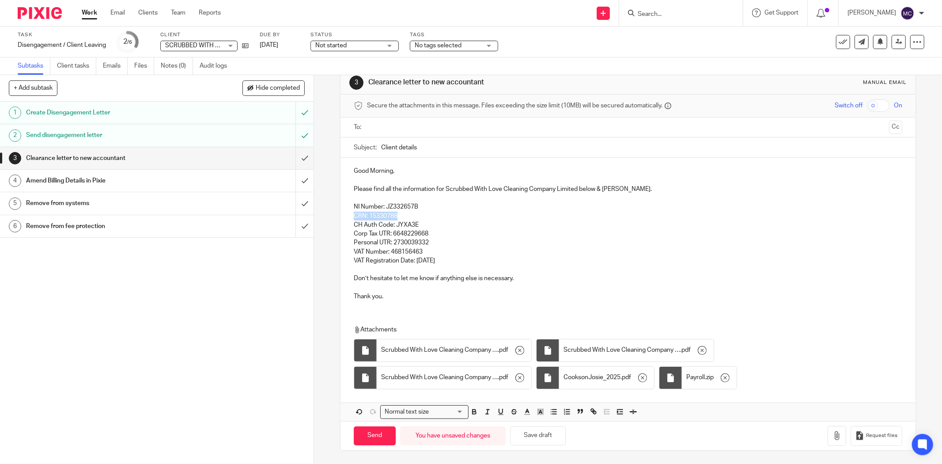
drag, startPoint x: 396, startPoint y: 214, endPoint x: 352, endPoint y: 215, distance: 43.7
click at [354, 215] on p "CRN: 15330788" at bounding box center [628, 216] width 549 height 9
click at [453, 220] on p "CH Auth Code: JYXA3E" at bounding box center [628, 224] width 549 height 9
drag, startPoint x: 518, startPoint y: 282, endPoint x: 516, endPoint y: 288, distance: 7.1
click at [518, 283] on p at bounding box center [628, 287] width 549 height 9
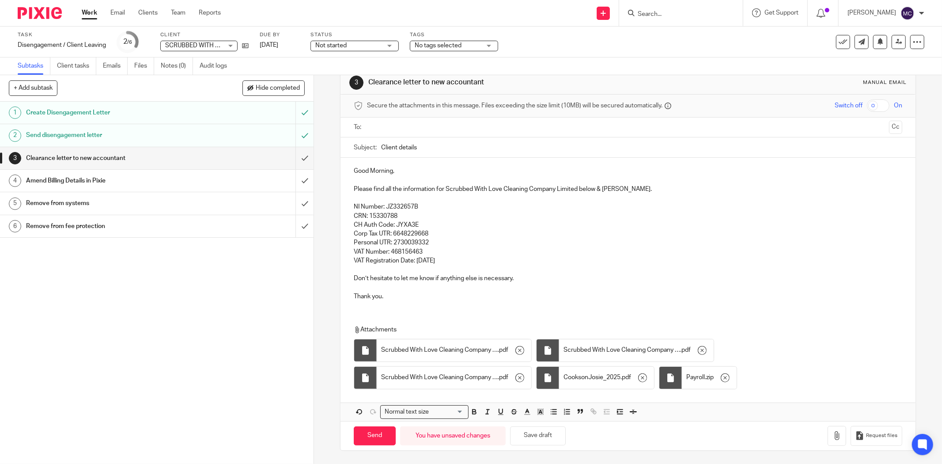
click at [414, 190] on p "Please find all the information for Scrubbed With Love Cleaning Company Limited…" at bounding box center [628, 189] width 549 height 9
click at [659, 188] on p "Please find all the information for Scrubbed With Love Cleaning Company Limited…" at bounding box center [628, 189] width 549 height 9
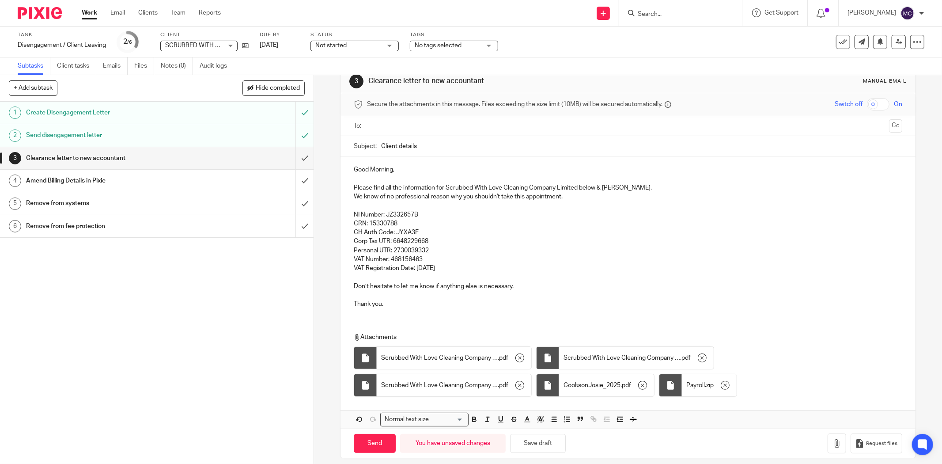
click at [415, 199] on p "We know of no professional reason why you shouldn't take this appointment." at bounding box center [628, 196] width 549 height 9
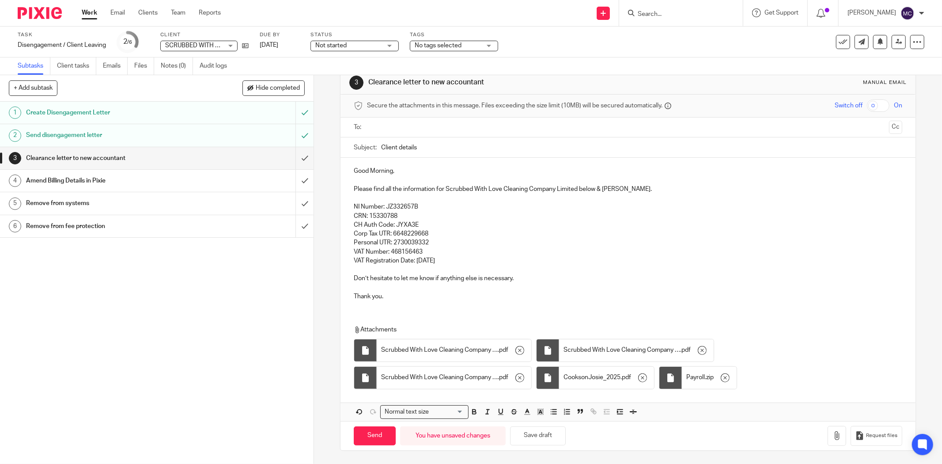
click at [458, 258] on p "VAT Registration Date: 01/07/2024" at bounding box center [628, 260] width 549 height 9
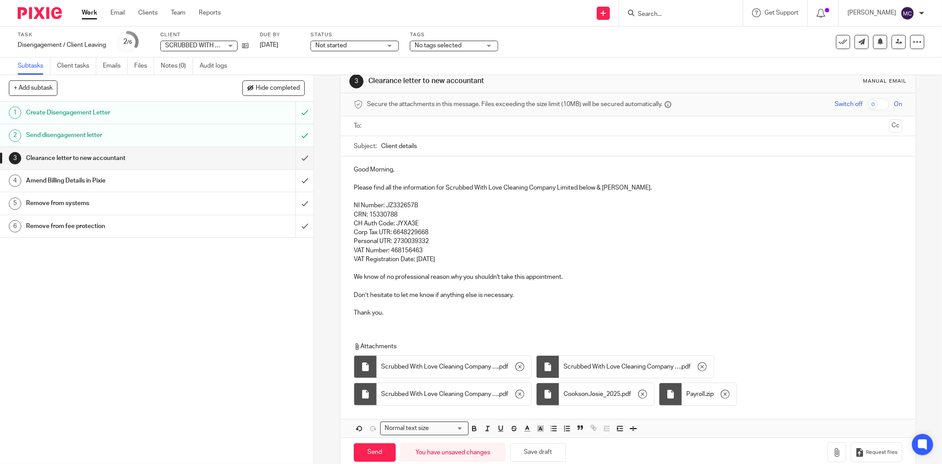
click at [423, 288] on p at bounding box center [628, 286] width 549 height 9
click at [579, 188] on p "Please find all the information for Scrubbed With Love Cleaning Company Limited…" at bounding box center [628, 187] width 549 height 9
click at [617, 188] on p "Please find all the information for Scrubbed With Love Cleaning Company Limited…" at bounding box center [628, 187] width 549 height 9
click at [626, 190] on p "Please find all the information for Scrubbed With Love Cleaning Company Limited…" at bounding box center [628, 187] width 549 height 9
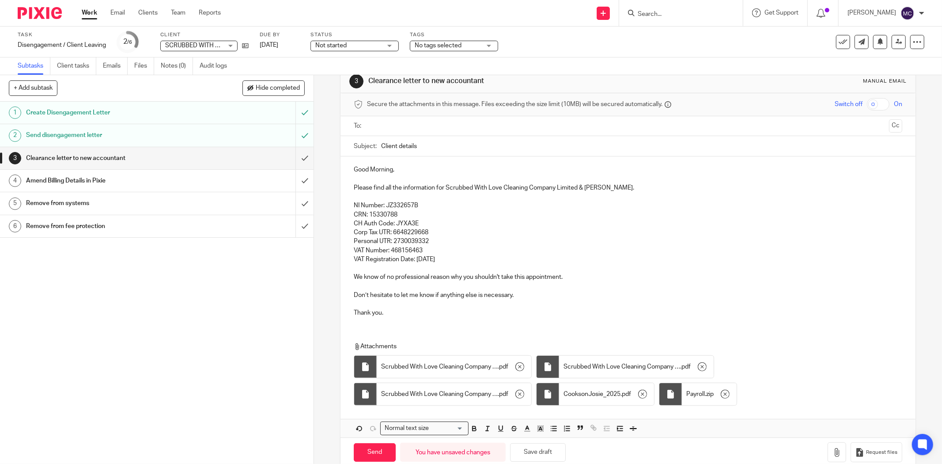
click at [626, 186] on p "Please find all the information for Scrubbed With Love Cleaning Company Limited…" at bounding box center [628, 187] width 549 height 9
click at [626, 195] on p at bounding box center [628, 196] width 549 height 9
click at [617, 209] on p "NI Number: JZ332657B" at bounding box center [628, 205] width 549 height 9
click at [533, 288] on p at bounding box center [628, 286] width 549 height 9
click at [582, 277] on p "We know of no professional reason why you shouldn't take this appointment." at bounding box center [628, 277] width 549 height 9
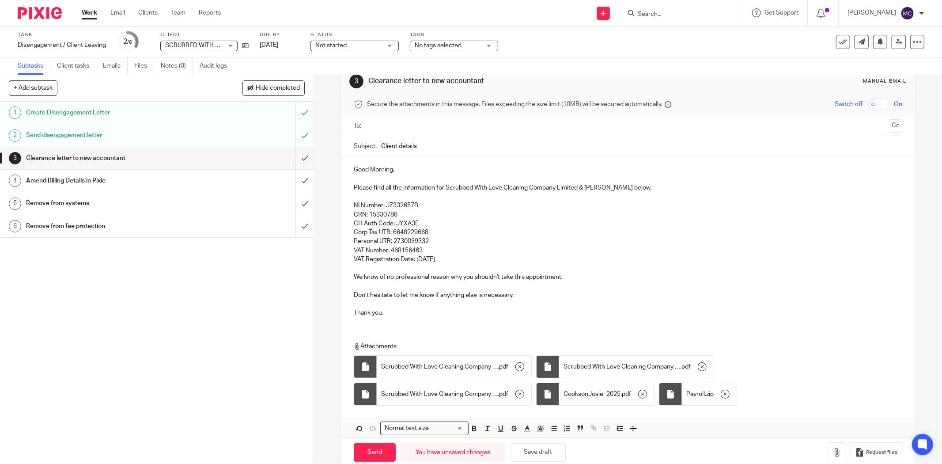
click at [355, 215] on p "CRN: 15330788" at bounding box center [628, 214] width 549 height 9
click at [403, 215] on p "CRN: 15330788" at bounding box center [628, 214] width 549 height 9
click at [437, 205] on p "NI Number: JZ332657B" at bounding box center [628, 205] width 549 height 9
click at [432, 215] on p "CRN: 15330788" at bounding box center [628, 214] width 549 height 9
click at [430, 202] on p "NI Number: JZ332657B" at bounding box center [628, 205] width 549 height 9
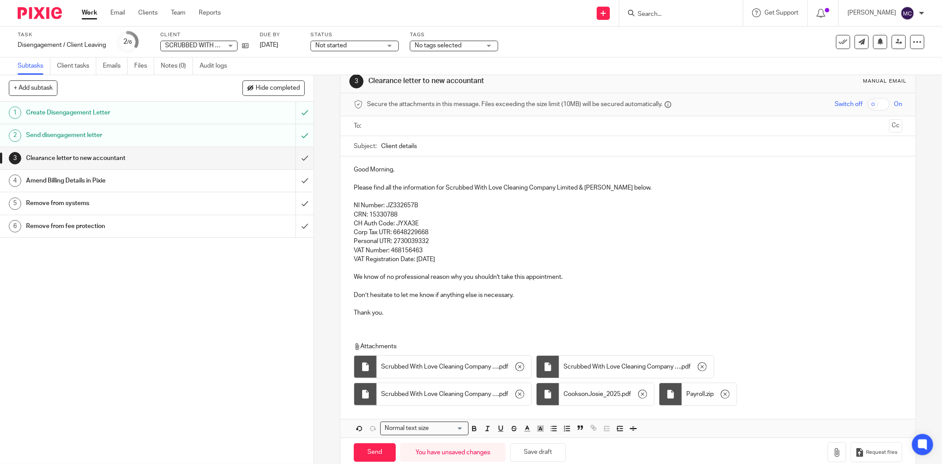
click at [429, 219] on p "CH Auth Code: JYXA3E" at bounding box center [628, 223] width 549 height 9
click at [431, 228] on p "Corp Tax UTR: 6648229668" at bounding box center [628, 232] width 549 height 9
click at [436, 238] on p "Personal UTR: 2730039332" at bounding box center [628, 241] width 549 height 9
drag, startPoint x: 441, startPoint y: 246, endPoint x: 443, endPoint y: 252, distance: 7.0
click at [441, 246] on p "VAT Number: 468156463" at bounding box center [628, 250] width 549 height 9
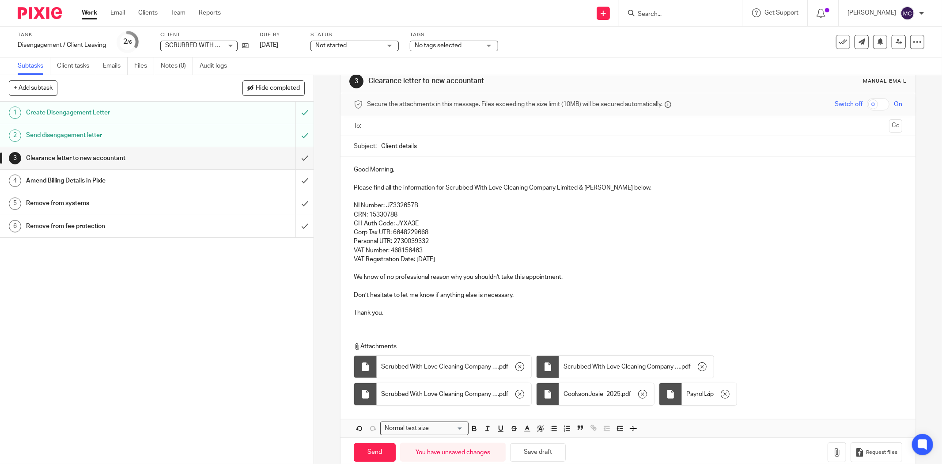
click at [448, 258] on p "VAT Registration Date: 01/07/2024" at bounding box center [628, 259] width 549 height 9
click at [450, 255] on p "VAT Registration Date: 01/07/2024" at bounding box center [628, 259] width 549 height 9
click at [444, 250] on p "VAT Number: 468156463" at bounding box center [628, 250] width 549 height 9
click at [436, 242] on p "Personal UTR: 2730039332" at bounding box center [628, 241] width 549 height 9
click at [432, 222] on p "CH Auth Code: JYXA3E" at bounding box center [628, 223] width 549 height 9
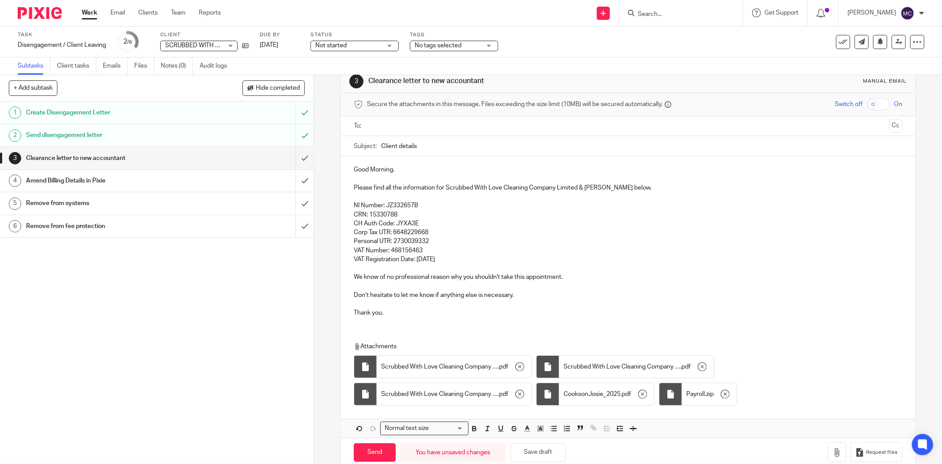
click at [413, 213] on p "CRN: 15330788" at bounding box center [628, 214] width 549 height 9
click at [423, 206] on p "NI Number: JZ332657B" at bounding box center [628, 205] width 549 height 9
click at [451, 316] on p "Thank you." at bounding box center [628, 312] width 549 height 9
click at [416, 134] on div at bounding box center [628, 126] width 521 height 20
click at [423, 146] on input "Client details" at bounding box center [641, 146] width 521 height 20
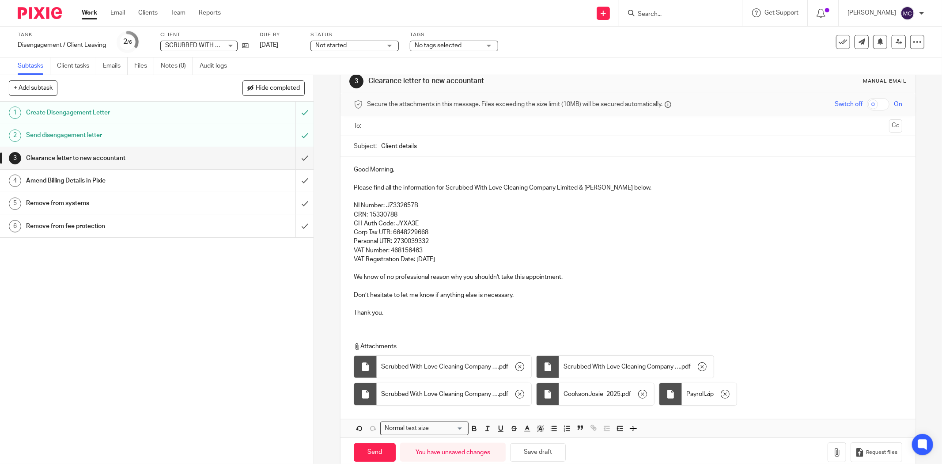
drag, startPoint x: 422, startPoint y: 148, endPoint x: 411, endPoint y: 148, distance: 11.0
click at [410, 148] on input "Client details" at bounding box center [641, 146] width 521 height 20
click at [436, 148] on input "Client details" at bounding box center [641, 146] width 521 height 20
click at [445, 312] on p "Thank you." at bounding box center [628, 312] width 549 height 9
click at [529, 295] on p "Don’t hesitate to let me know if anything else is necessary." at bounding box center [628, 295] width 549 height 9
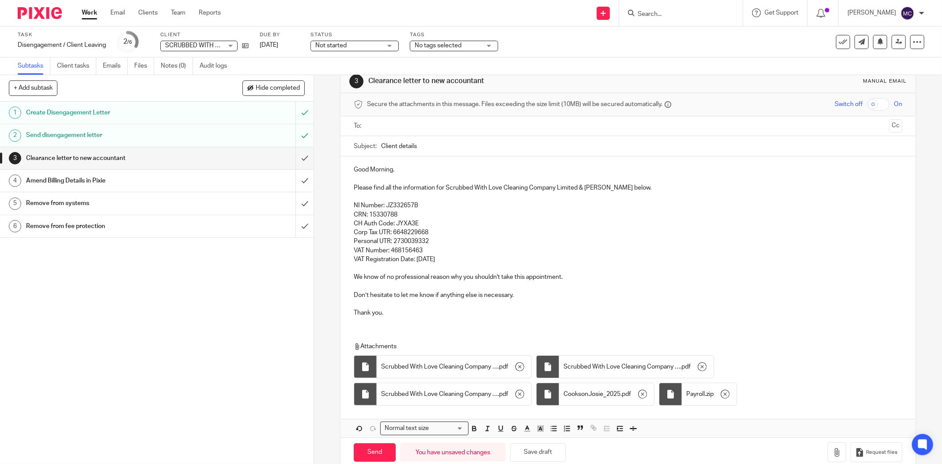
click at [581, 274] on p "We know of no professional reason why you shouldn't take this appointment." at bounding box center [628, 277] width 549 height 9
click at [467, 259] on p "VAT Registration Date: 01/07/2024" at bounding box center [628, 259] width 549 height 9
click at [427, 198] on p at bounding box center [628, 196] width 549 height 9
click at [426, 202] on p "NI Number: JZ332657B" at bounding box center [628, 205] width 549 height 9
click at [536, 304] on p at bounding box center [628, 304] width 549 height 9
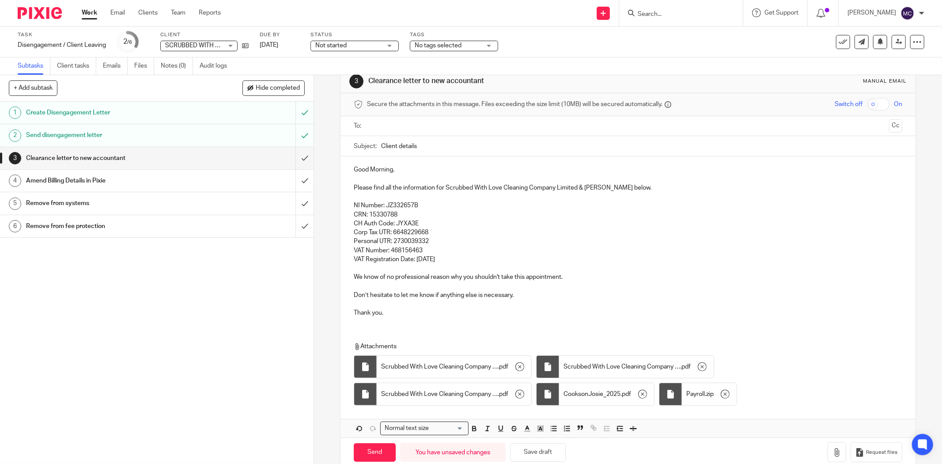
click at [531, 306] on p at bounding box center [628, 304] width 549 height 9
click at [537, 295] on p "Don’t hesitate to let me know if anything else is necessary." at bounding box center [628, 295] width 549 height 9
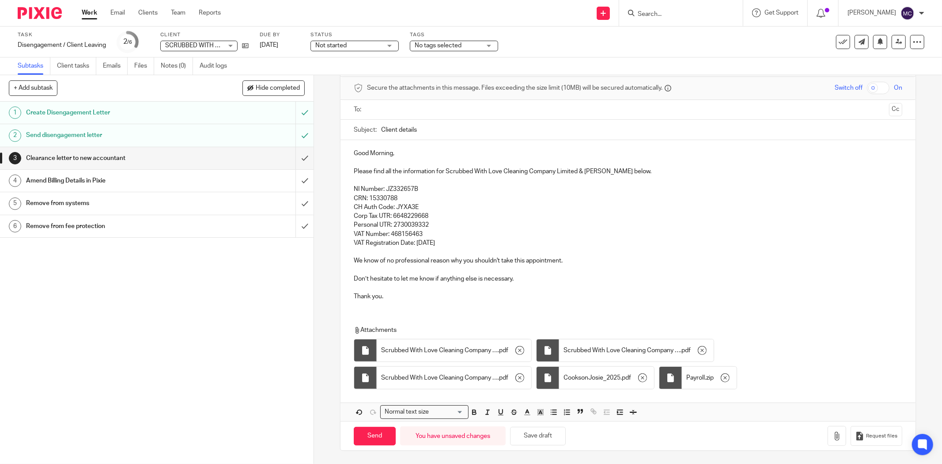
click at [452, 300] on div "Good Morning, Please find all the information for Scrubbed With Love Cleaning C…" at bounding box center [628, 224] width 575 height 168
click at [422, 108] on input "text" at bounding box center [627, 110] width 515 height 10
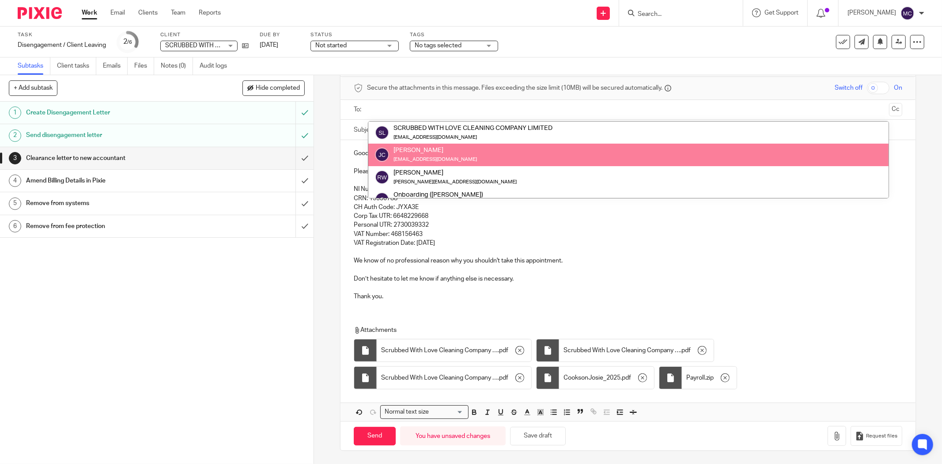
scroll to position [44, 0]
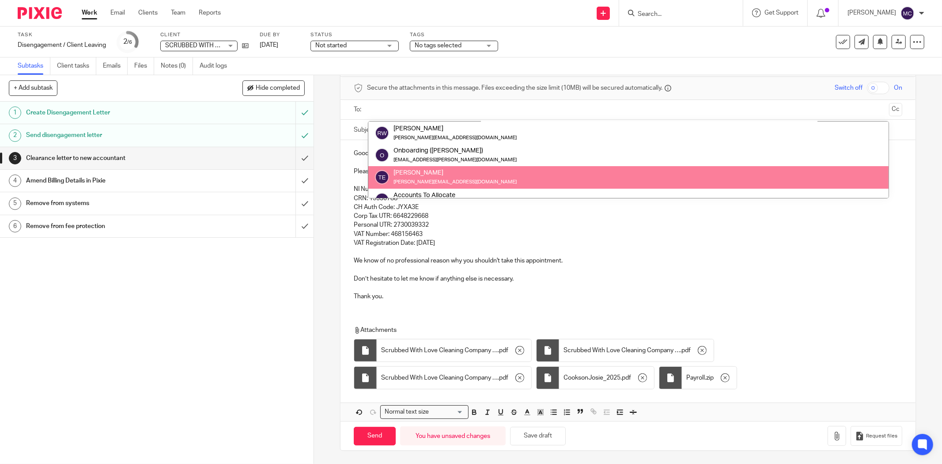
click at [447, 227] on p "Personal UTR: 2730039332" at bounding box center [628, 224] width 549 height 9
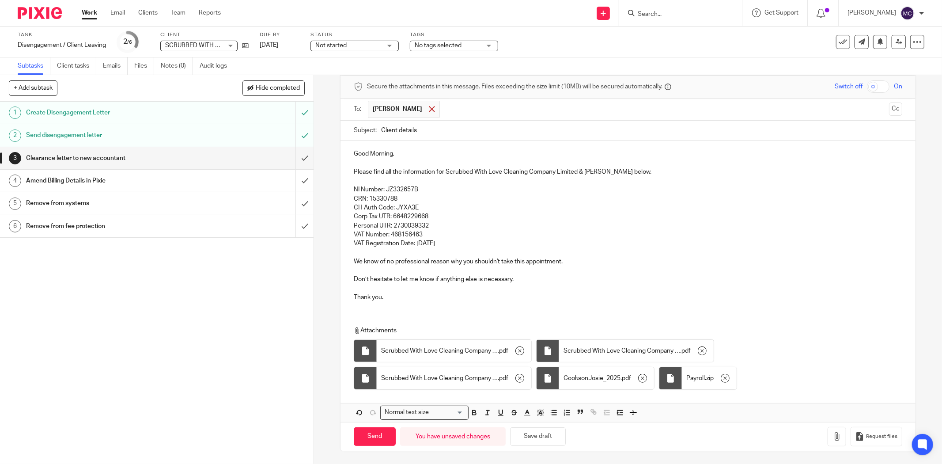
click at [429, 108] on span at bounding box center [432, 109] width 6 height 6
click at [417, 108] on input "text" at bounding box center [627, 110] width 515 height 10
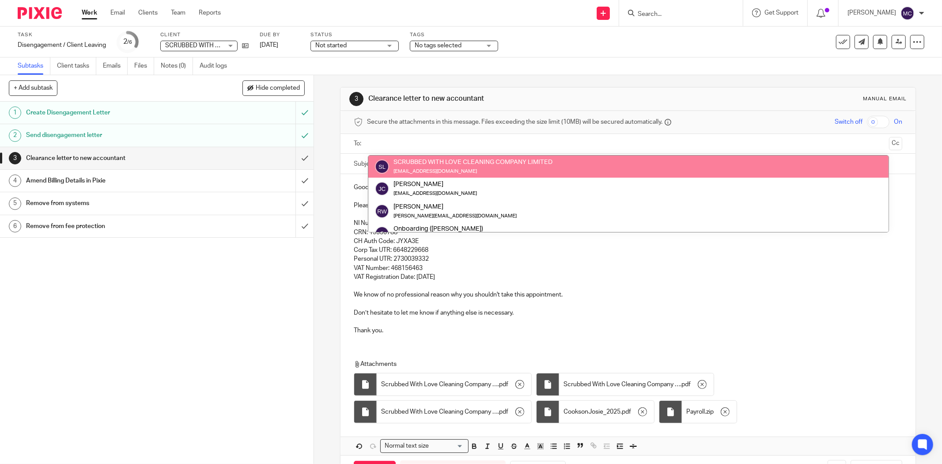
scroll to position [0, 0]
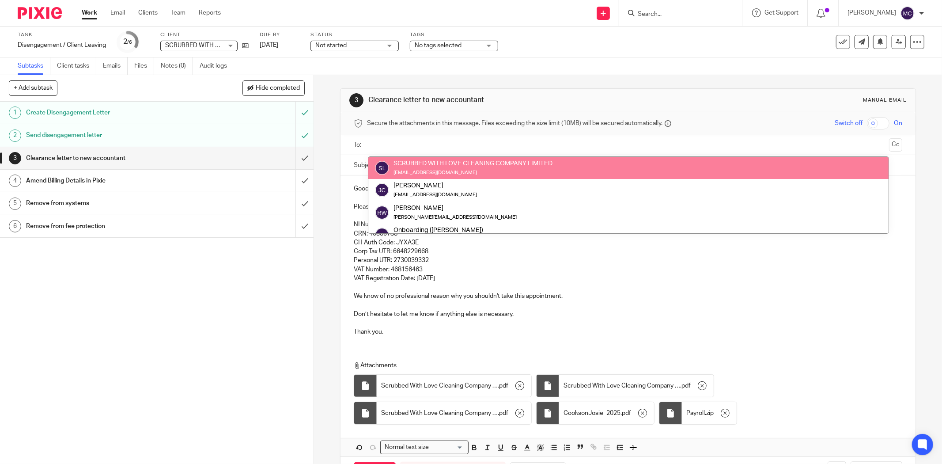
click at [425, 143] on input "text" at bounding box center [627, 145] width 515 height 10
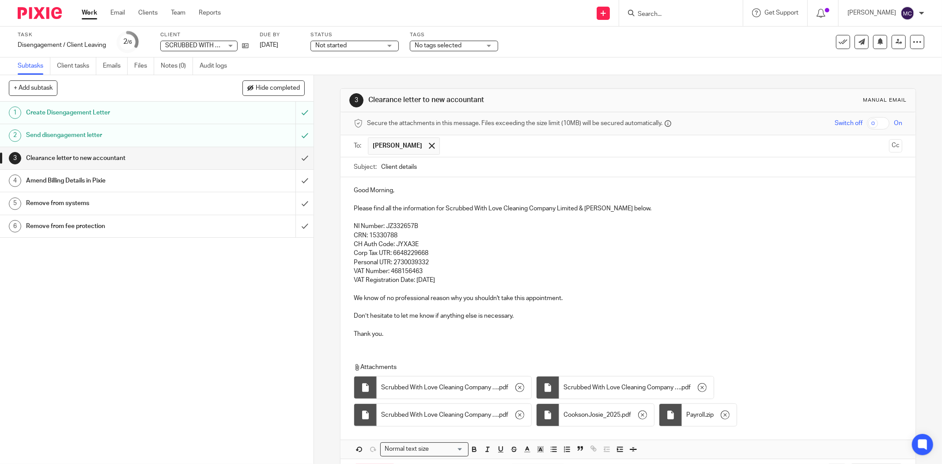
click at [410, 167] on input "Client details" at bounding box center [641, 167] width 521 height 20
type input "Scrubbed With Love Cleaning Company Limited - Client information"
click at [429, 147] on span at bounding box center [432, 146] width 6 height 6
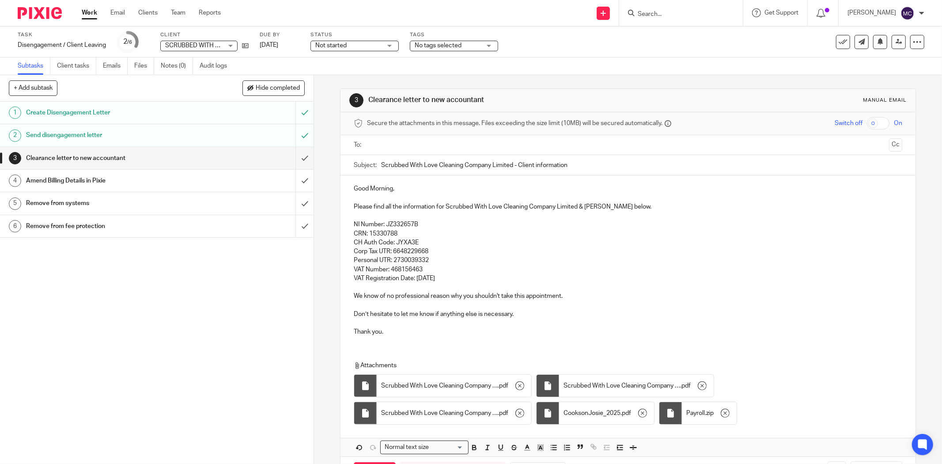
click at [417, 149] on input "text" at bounding box center [627, 145] width 515 height 10
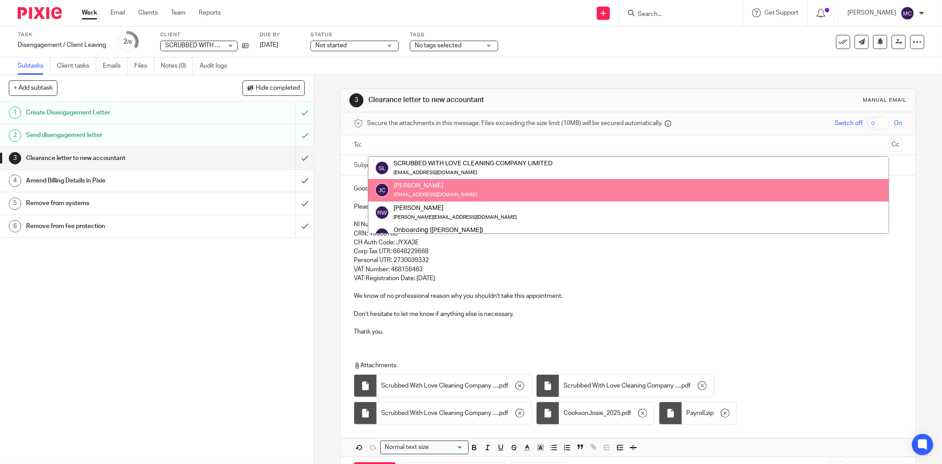
paste input "andrew@emeraldsteel.co.uk"
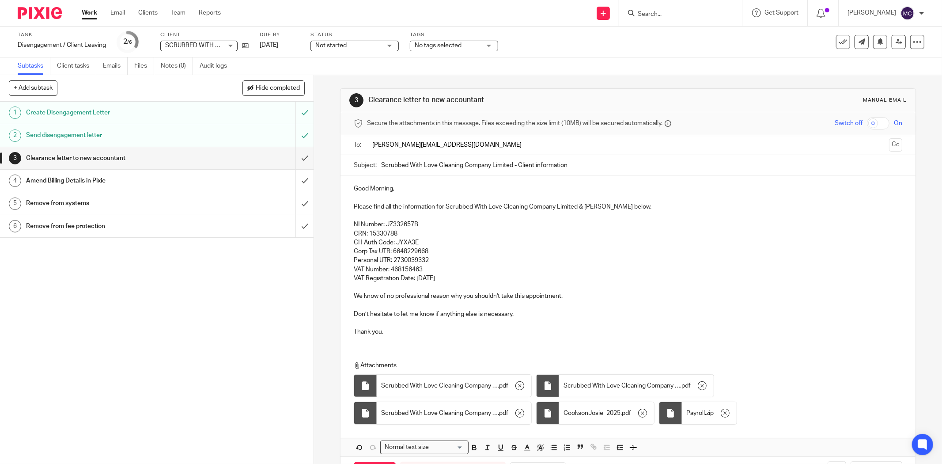
click at [456, 145] on input "andrew@emeraldsteel.co.uk" at bounding box center [627, 145] width 515 height 10
type input "andrew@emeraldsteel.co.uk"
click at [475, 177] on form "Secure the attachments in this message. Files exceeding the size limit (10MB) w…" at bounding box center [628, 298] width 575 height 373
click at [433, 226] on p "NI Number: JZ332657B" at bounding box center [628, 226] width 549 height 9
click at [409, 232] on p "CRN: 15330788" at bounding box center [628, 235] width 549 height 9
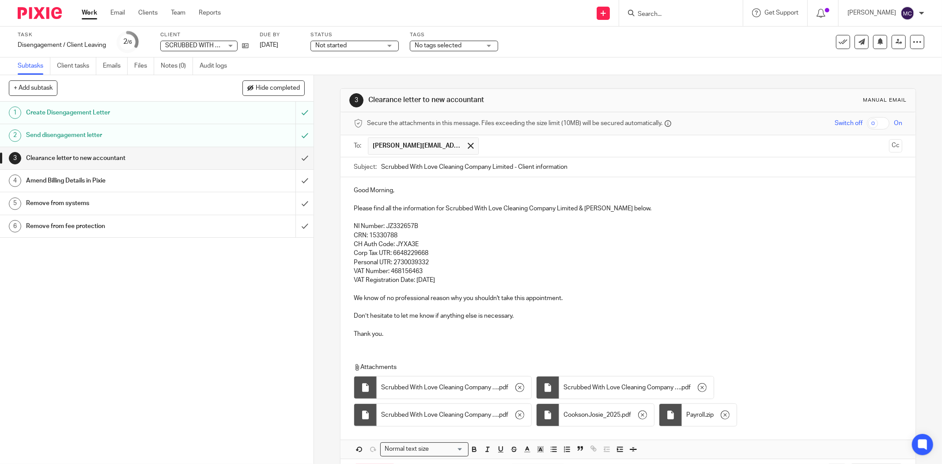
click at [425, 241] on p "CH Auth Code: JYXA3E" at bounding box center [628, 244] width 549 height 9
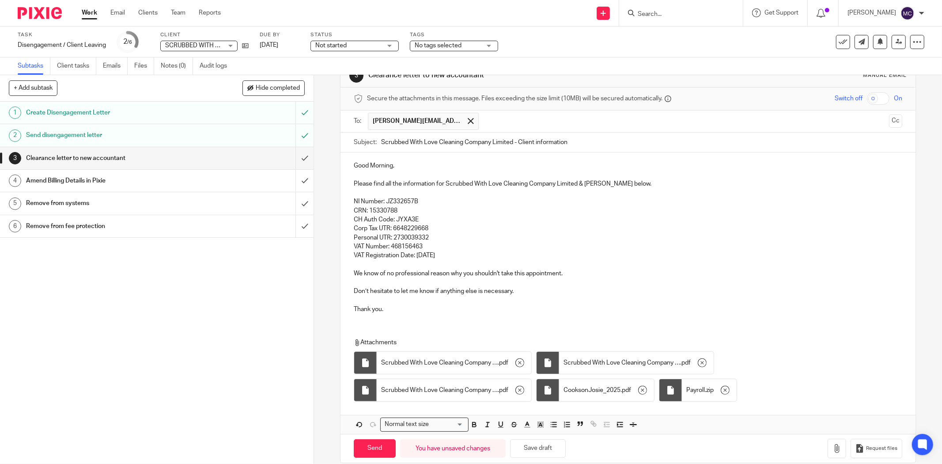
scroll to position [38, 0]
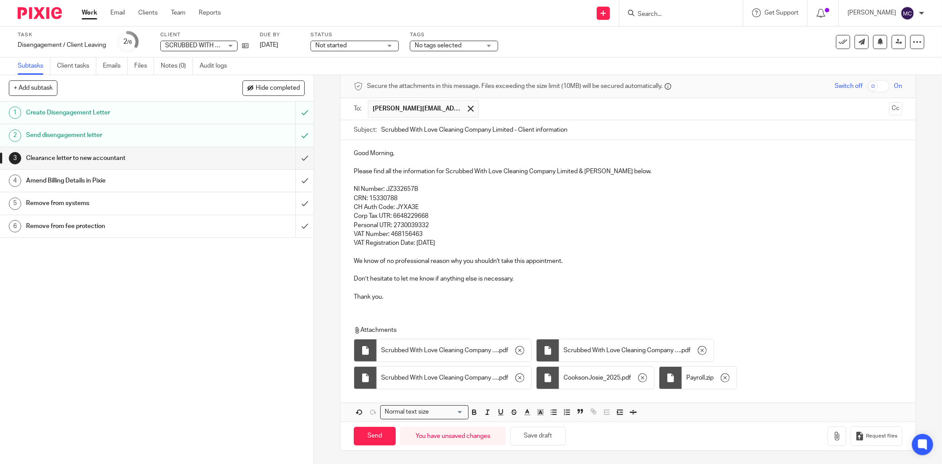
click at [501, 233] on p "VAT Number: 468156463" at bounding box center [628, 234] width 549 height 9
click at [496, 239] on p "VAT Registration Date: 01/07/2024" at bounding box center [628, 243] width 549 height 9
click at [416, 196] on p "CRN: 15330788" at bounding box center [628, 198] width 549 height 9
click at [421, 188] on p "NI Number: JZ332657B" at bounding box center [628, 189] width 549 height 9
click at [379, 358] on input "Send" at bounding box center [375, 436] width 42 height 19
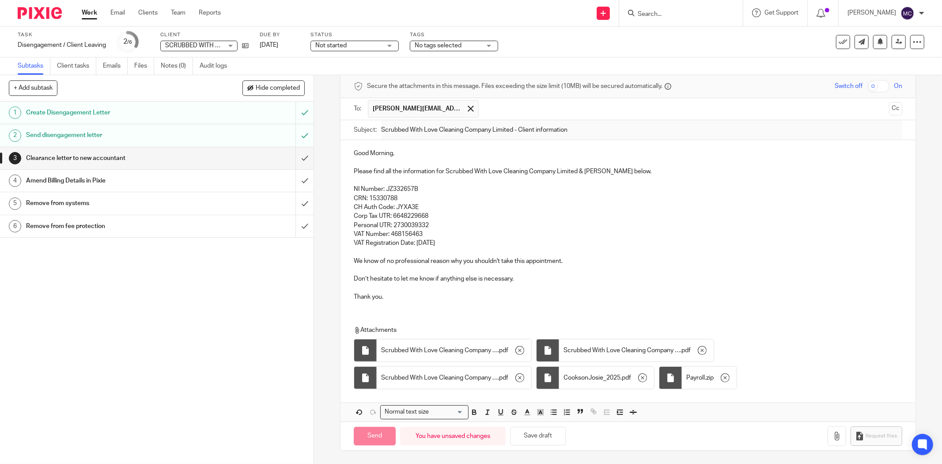
type input "Sent"
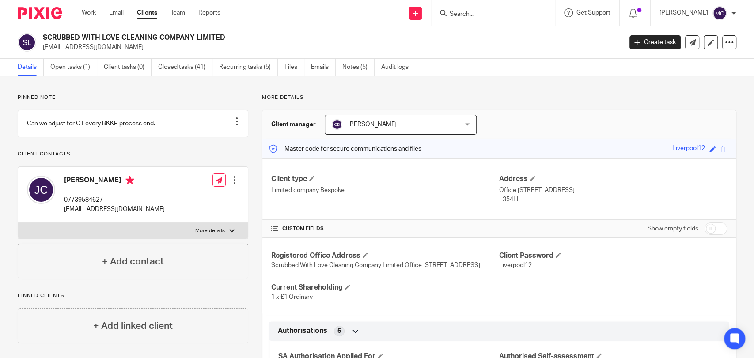
click at [220, 235] on p "More details" at bounding box center [210, 231] width 30 height 7
click at [18, 223] on input "More details" at bounding box center [18, 223] width 0 height 0
checkbox input "true"
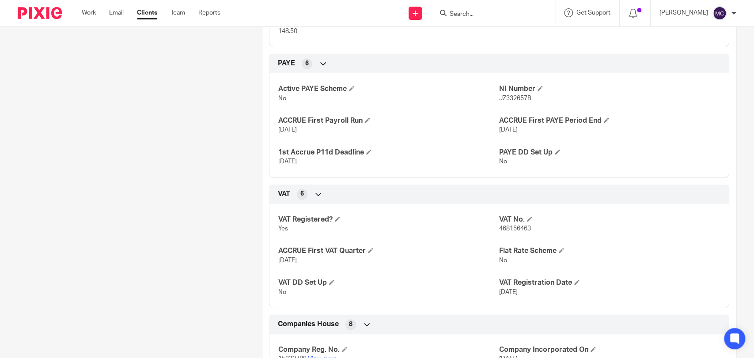
scroll to position [491, 0]
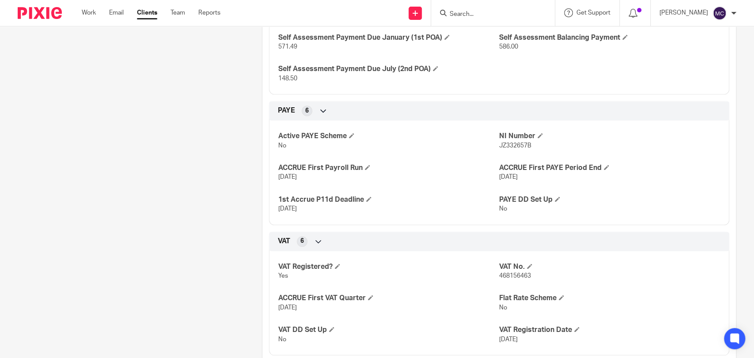
click at [511, 149] on span "JZ332657B" at bounding box center [515, 146] width 32 height 6
copy span "JZ332657B"
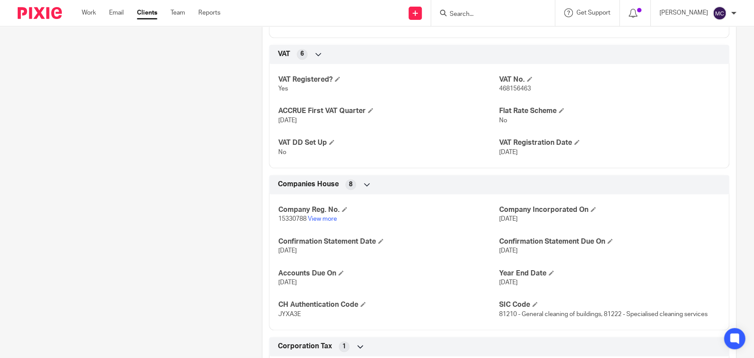
scroll to position [736, 0]
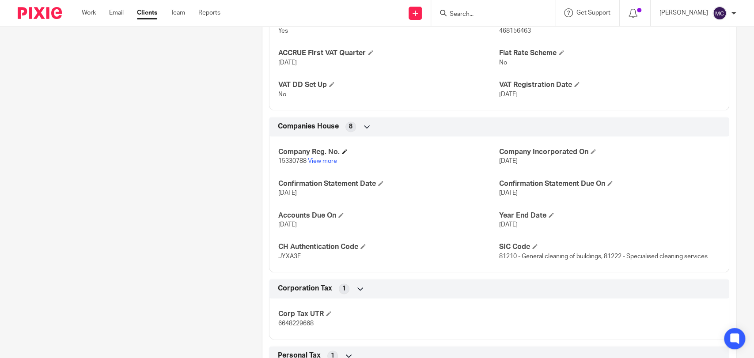
click at [287, 157] on h4 "Company Reg. No." at bounding box center [388, 152] width 221 height 9
click at [289, 164] on span "15330788" at bounding box center [292, 161] width 28 height 6
copy p "15330788"
click at [290, 260] on span "JYXA3E" at bounding box center [289, 257] width 23 height 6
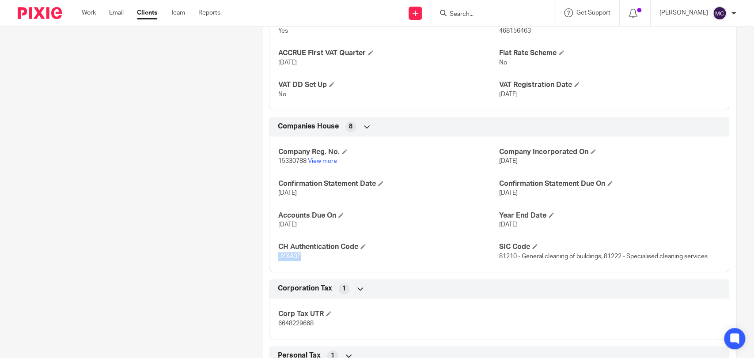
click at [290, 260] on span "JYXA3E" at bounding box center [289, 257] width 23 height 6
copy span "JYXA3E"
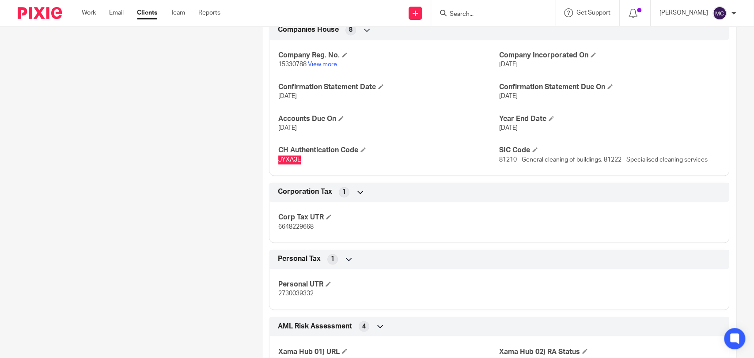
scroll to position [834, 0]
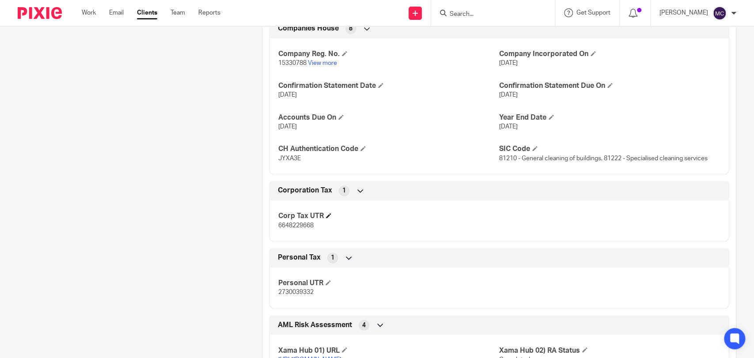
click at [304, 221] on h4 "Corp Tax UTR" at bounding box center [388, 216] width 221 height 9
click at [288, 229] on span "6648229668" at bounding box center [295, 226] width 35 height 6
copy span "6648229668"
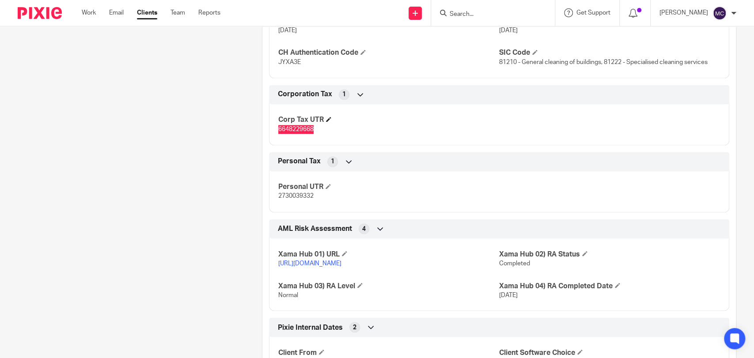
scroll to position [933, 0]
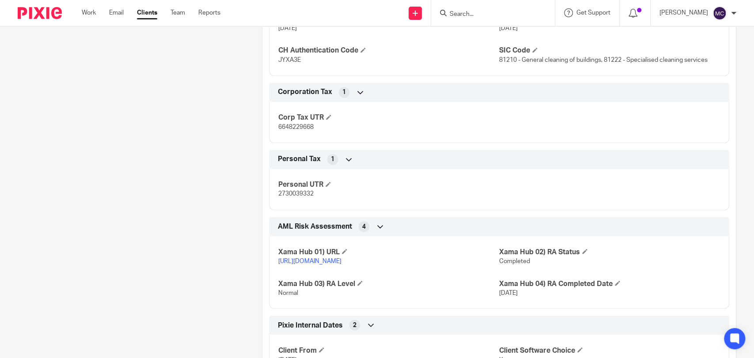
click at [297, 208] on div "Personal UTR 2730039332" at bounding box center [499, 187] width 460 height 48
copy span "2730039332"
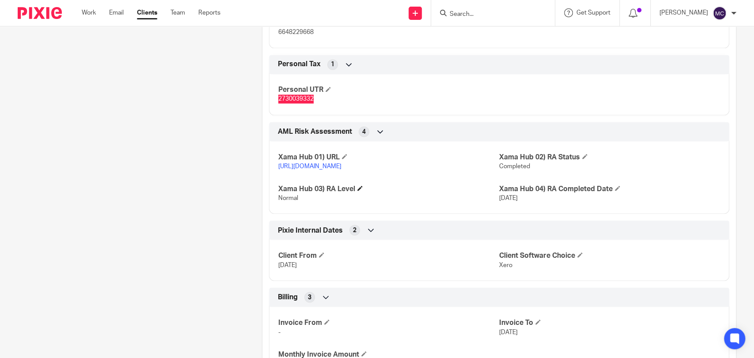
scroll to position [1031, 0]
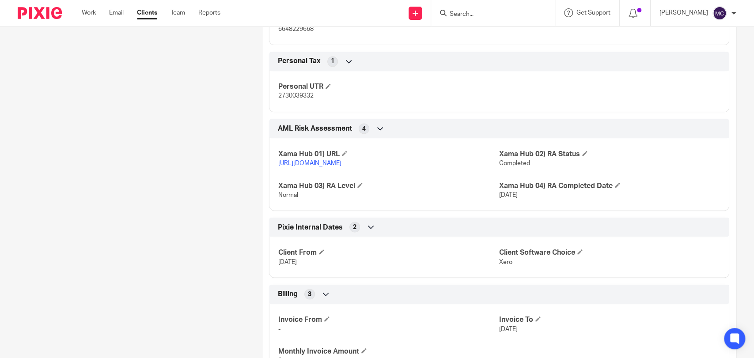
click at [379, 199] on p "Normal" at bounding box center [388, 194] width 221 height 9
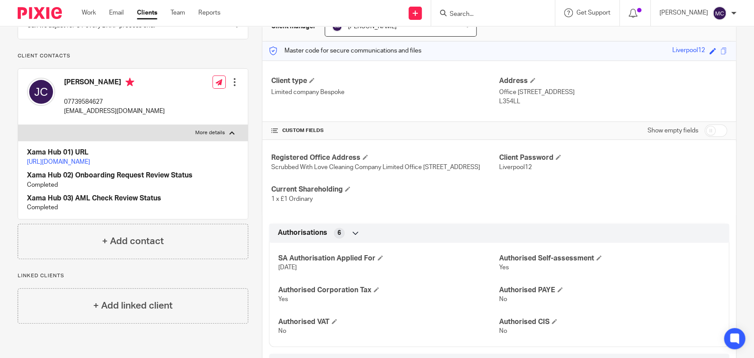
scroll to position [0, 0]
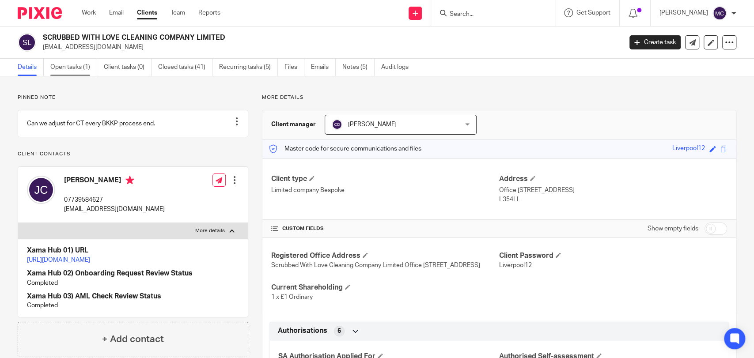
click at [80, 68] on link "Open tasks (1)" at bounding box center [73, 67] width 47 height 17
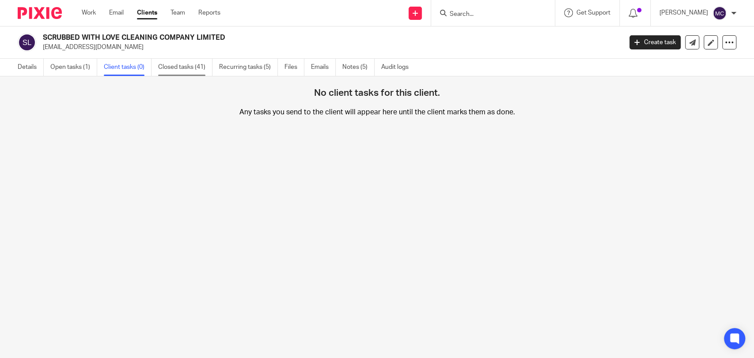
click at [178, 69] on link "Closed tasks (41)" at bounding box center [185, 67] width 54 height 17
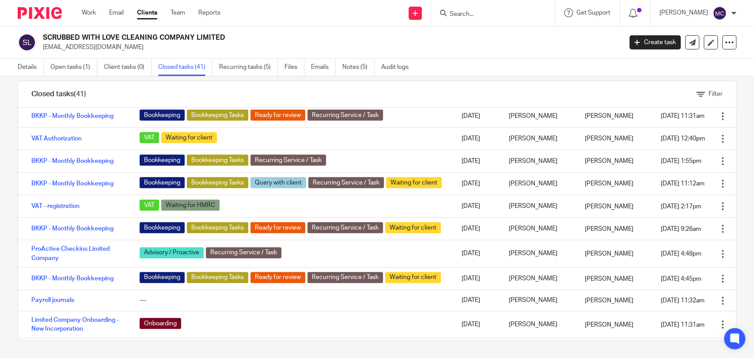
scroll to position [491, 0]
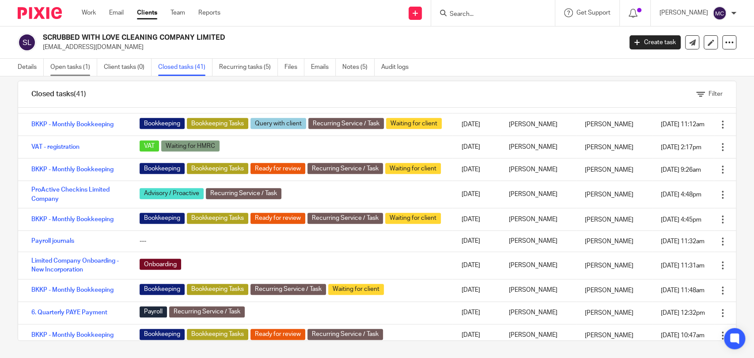
click at [77, 70] on link "Open tasks (1)" at bounding box center [73, 67] width 47 height 17
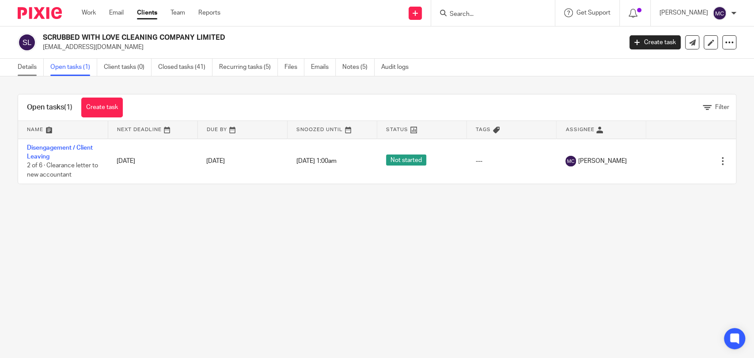
click at [33, 72] on link "Details" at bounding box center [31, 67] width 26 height 17
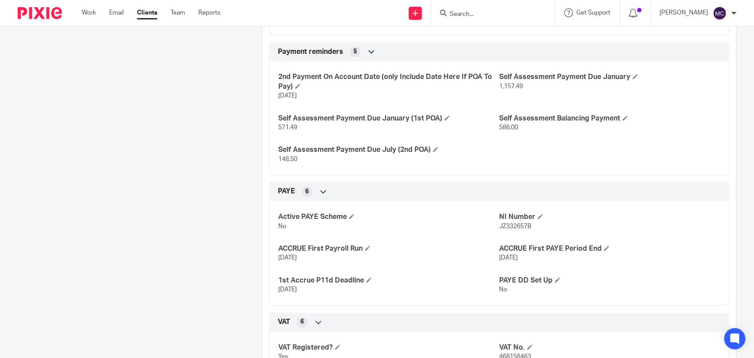
scroll to position [442, 0]
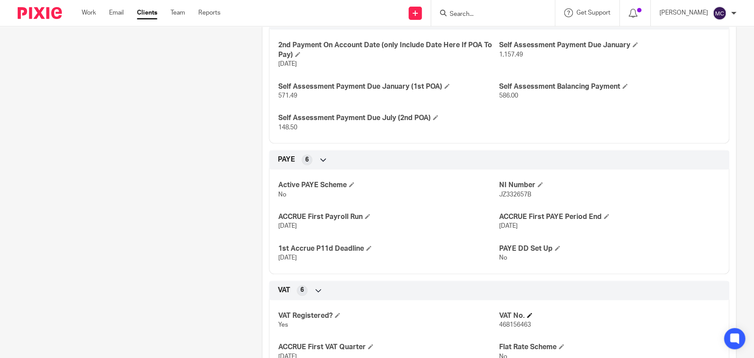
click at [502, 321] on h4 "VAT No." at bounding box center [609, 315] width 221 height 9
click at [503, 328] on span "468156463" at bounding box center [515, 325] width 32 height 6
copy span "468156463"
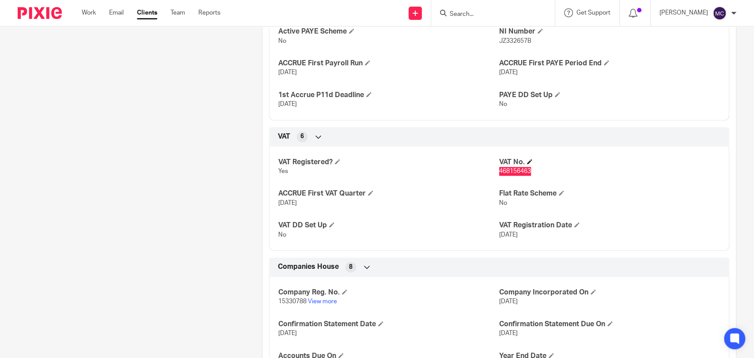
scroll to position [638, 0]
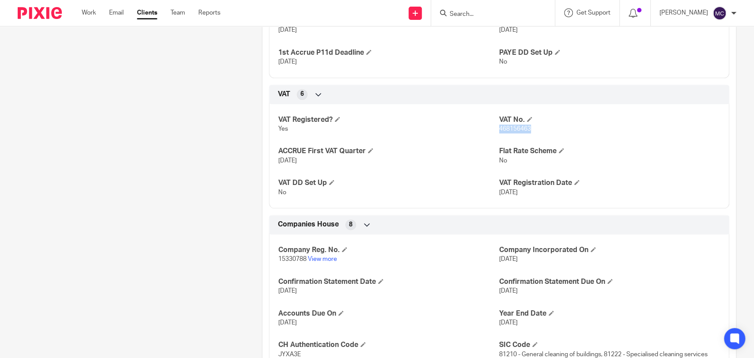
click at [440, 197] on p "No" at bounding box center [388, 192] width 221 height 9
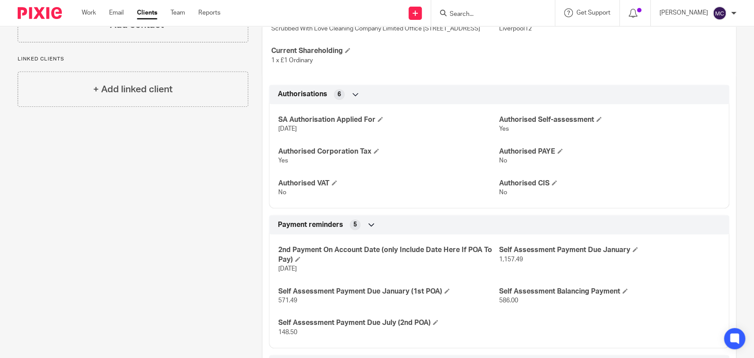
scroll to position [0, 0]
